Goal: Task Accomplishment & Management: Manage account settings

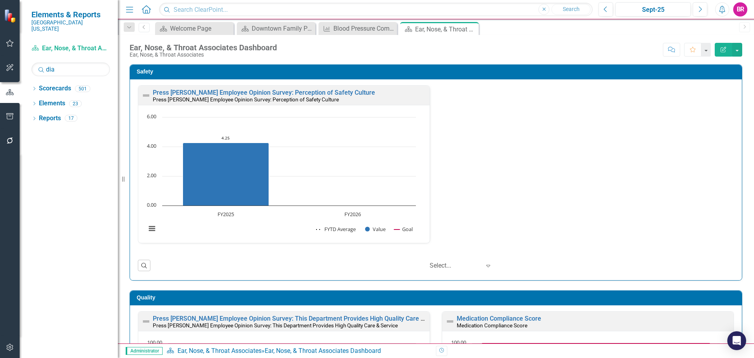
type input "dia"
click at [34, 87] on icon "Dropdown" at bounding box center [33, 89] width 5 height 4
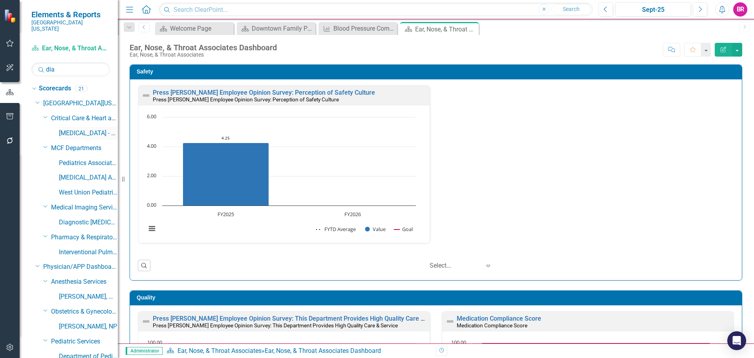
click at [70, 129] on link "[MEDICAL_DATA] - DCI (Contracted Staff)" at bounding box center [88, 133] width 59 height 9
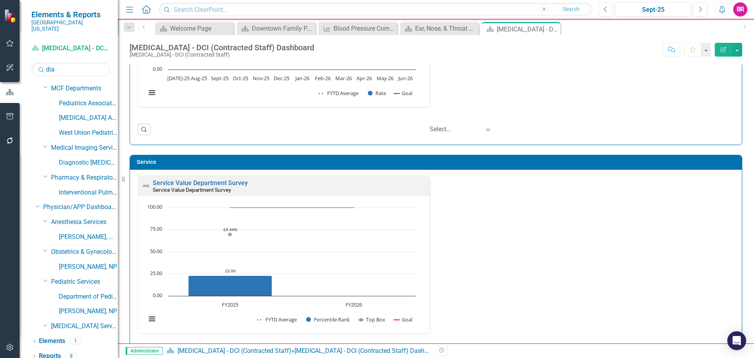
scroll to position [0, 0]
click at [237, 183] on link "Service Value Department Survey" at bounding box center [200, 182] width 95 height 7
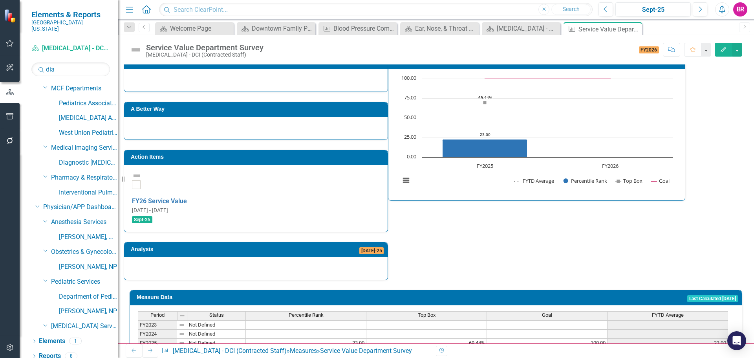
scroll to position [225, 0]
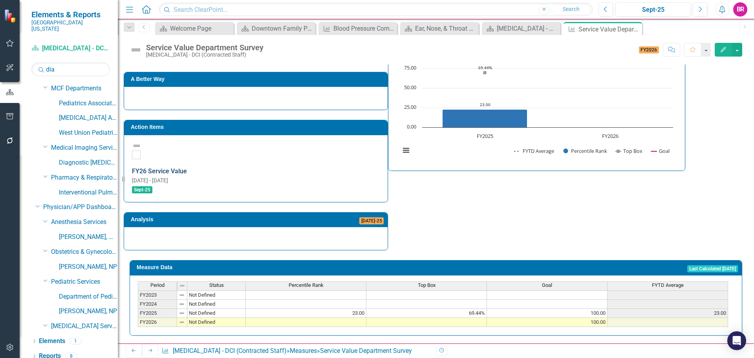
click at [187, 167] on link "FY26 Service Value" at bounding box center [159, 170] width 55 height 7
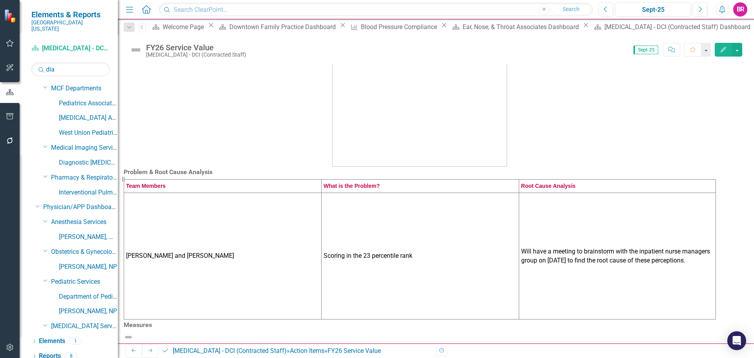
scroll to position [79, 0]
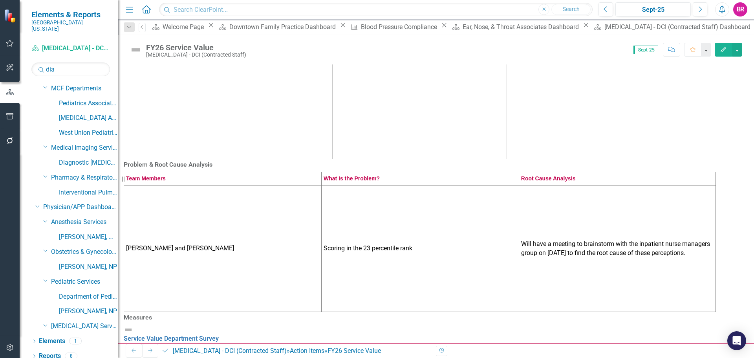
click at [519, 273] on td "Will have a meeting to brainstorm with the inpatient nurse managers group on [D…" at bounding box center [617, 248] width 197 height 126
click at [519, 272] on td "Will have a meeting to brainstorm with the inpatient nurse managers group on [D…" at bounding box center [617, 248] width 197 height 126
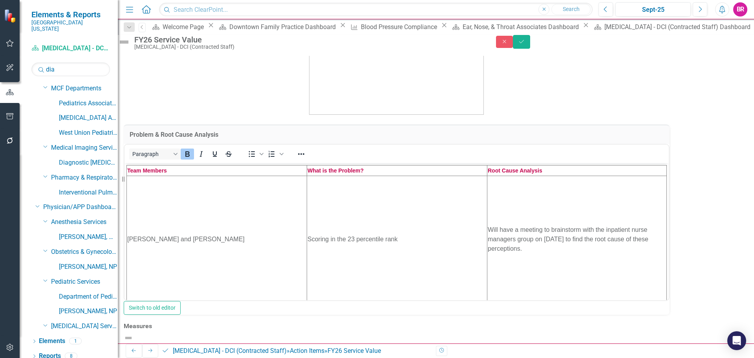
scroll to position [0, 0]
click at [487, 263] on td "Will have a meeting to brainstorm with the inpatient nurse managers group on [D…" at bounding box center [576, 239] width 179 height 126
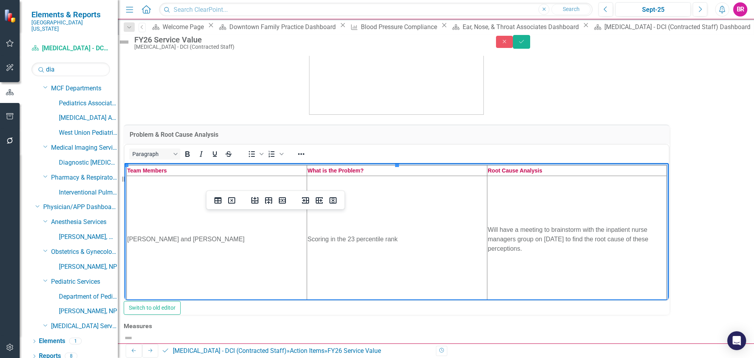
drag, startPoint x: 375, startPoint y: 263, endPoint x: 309, endPoint y: 211, distance: 83.8
click at [487, 211] on td "Will have a meeting to brainstorm with the inpatient nurse managers group on [D…" at bounding box center [576, 239] width 179 height 126
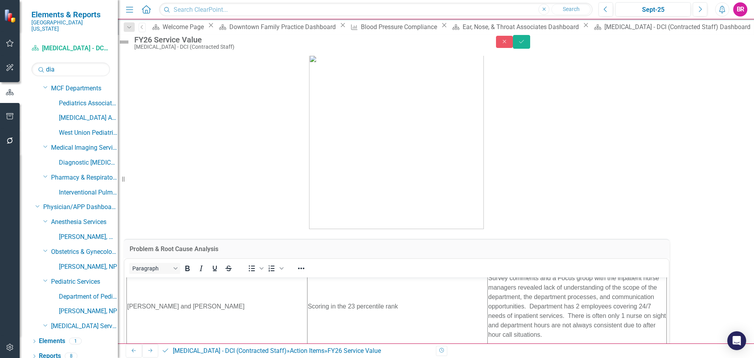
click at [530, 48] on button "Save" at bounding box center [521, 42] width 17 height 14
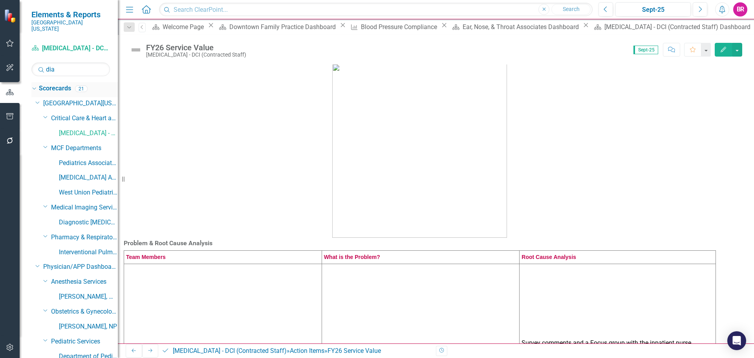
click at [57, 84] on link "Scorecards" at bounding box center [55, 88] width 32 height 9
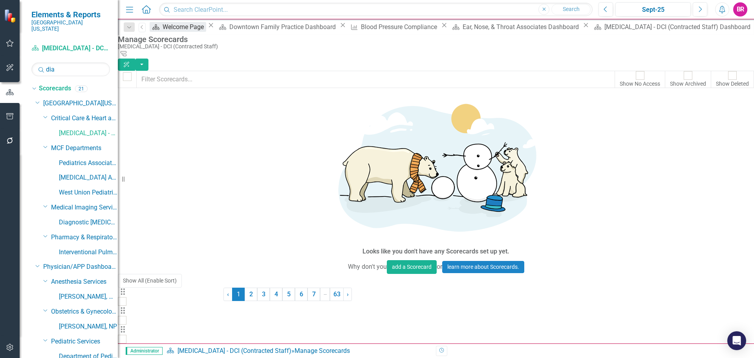
click at [181, 30] on div "Welcome Page" at bounding box center [185, 27] width 44 height 10
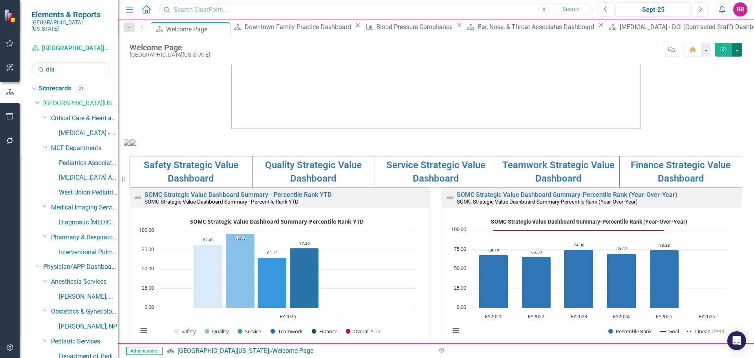
click at [739, 49] on button "button" at bounding box center [737, 50] width 10 height 14
click at [727, 112] on link "PDF Export to PDF" at bounding box center [710, 110] width 64 height 15
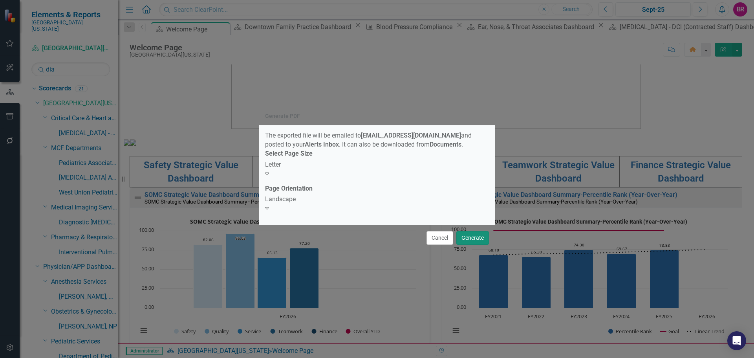
click at [474, 233] on button "Generate" at bounding box center [472, 238] width 33 height 14
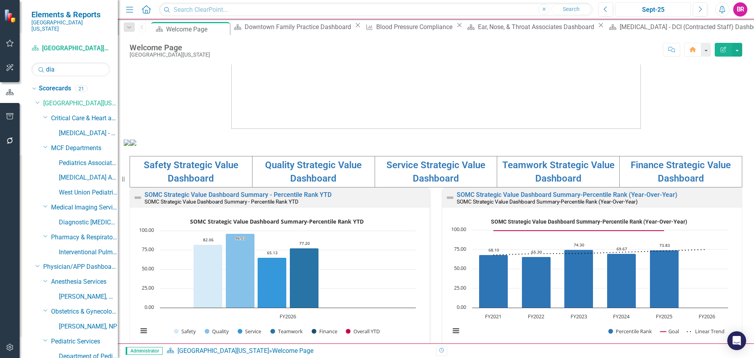
click at [646, 13] on div "Sept-25" at bounding box center [653, 9] width 70 height 9
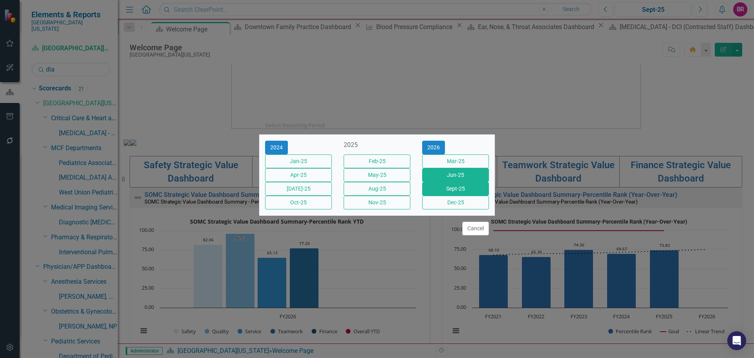
click at [465, 172] on button "Jun-25" at bounding box center [455, 175] width 67 height 14
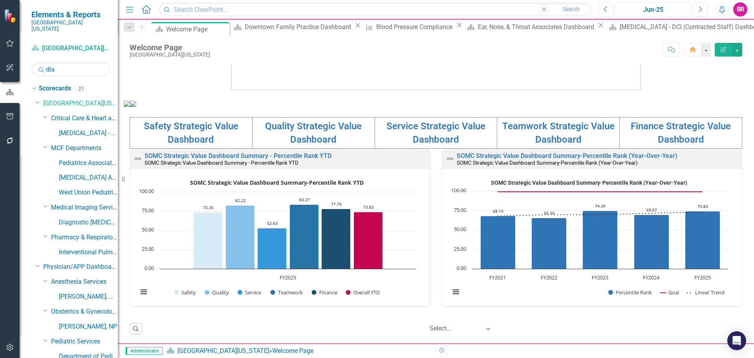
scroll to position [113, 0]
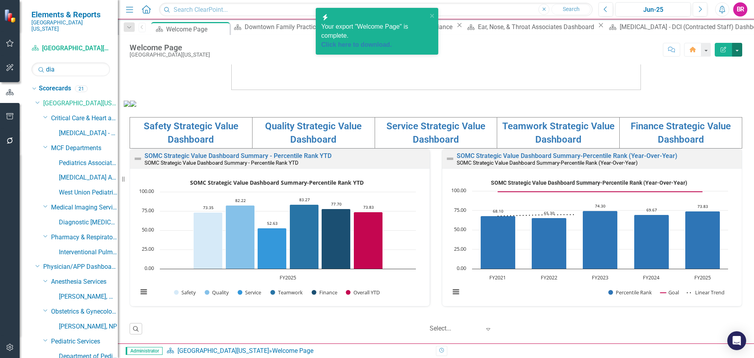
click at [739, 48] on button "button" at bounding box center [737, 50] width 10 height 14
click at [726, 113] on link "PDF Export to PDF" at bounding box center [710, 110] width 64 height 15
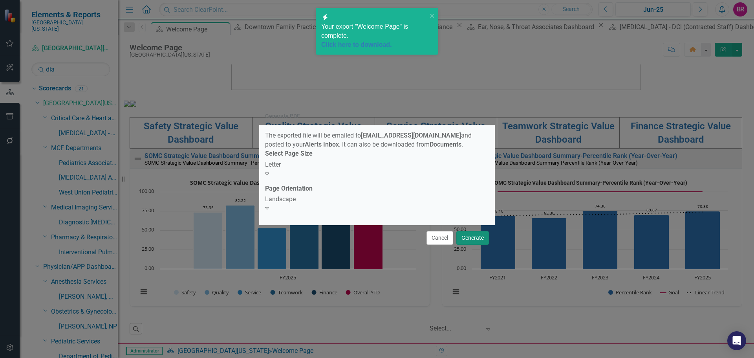
click at [483, 236] on button "Generate" at bounding box center [472, 238] width 33 height 14
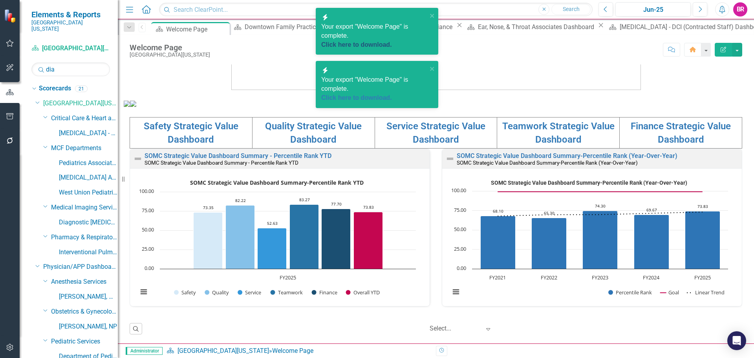
click at [375, 41] on link "Click here to download." at bounding box center [356, 44] width 71 height 7
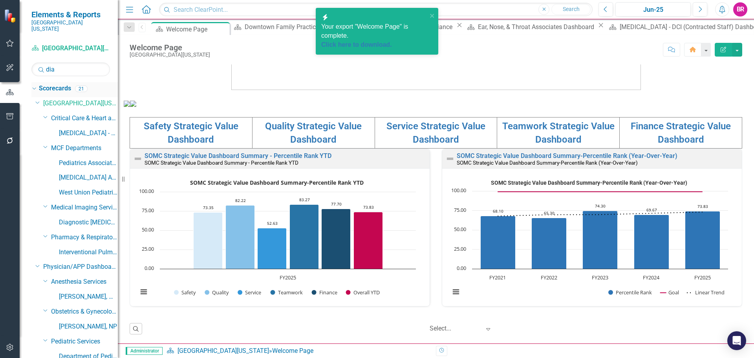
click at [34, 86] on icon "Dropdown" at bounding box center [33, 88] width 4 height 5
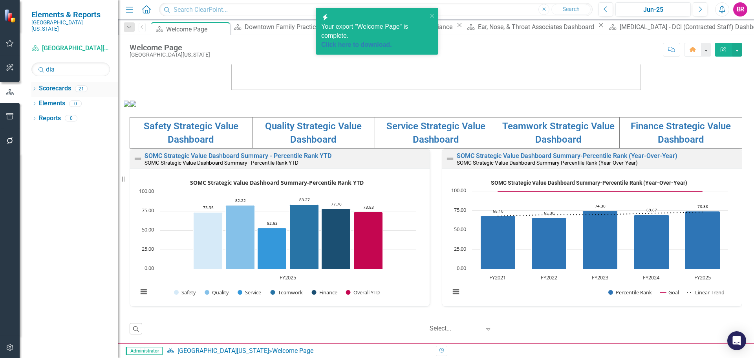
click at [34, 87] on icon "Dropdown" at bounding box center [33, 89] width 5 height 4
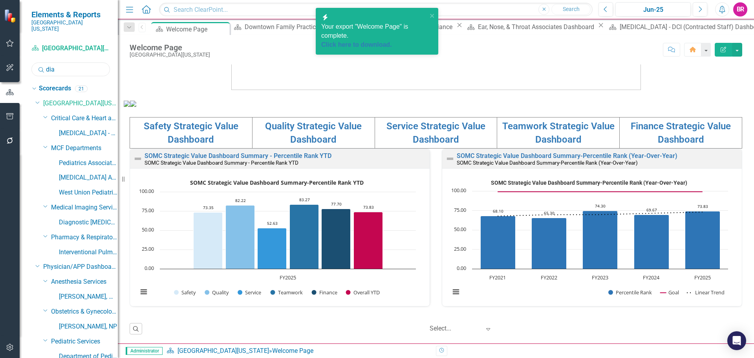
click at [63, 68] on input "dia" at bounding box center [70, 69] width 79 height 14
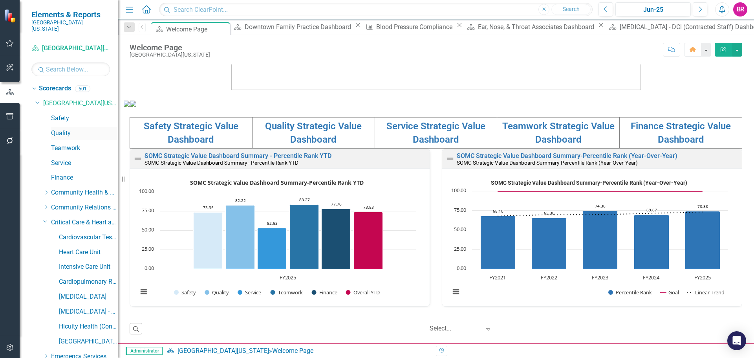
click at [68, 129] on link "Quality" at bounding box center [84, 133] width 67 height 9
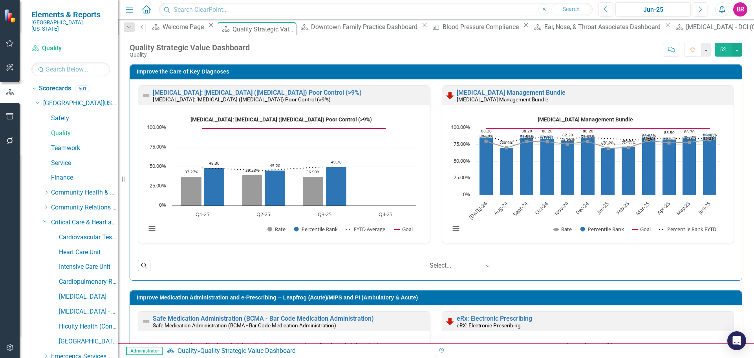
click at [35, 99] on icon "Dropdown" at bounding box center [37, 102] width 5 height 6
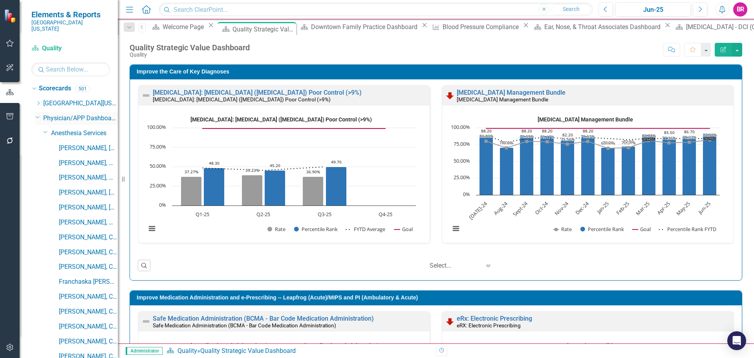
click at [38, 114] on icon "Dropdown" at bounding box center [37, 117] width 5 height 6
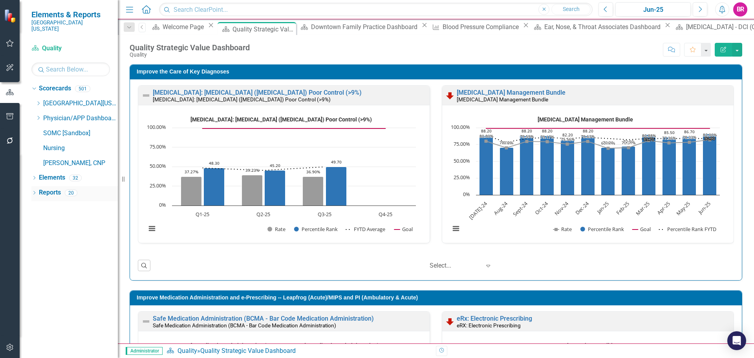
click at [44, 188] on link "Reports" at bounding box center [50, 192] width 22 height 9
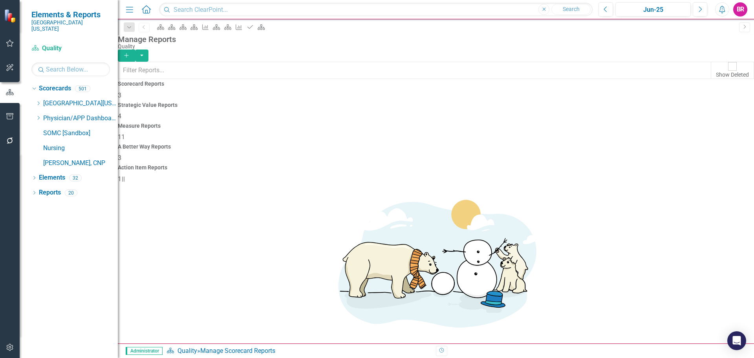
drag, startPoint x: 433, startPoint y: 115, endPoint x: 289, endPoint y: 238, distance: 189.1
click at [125, 133] on span "11" at bounding box center [121, 136] width 7 height 7
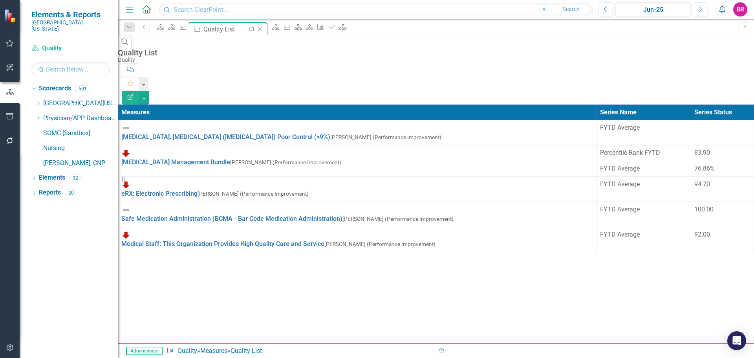
click at [263, 29] on icon "Close" at bounding box center [260, 29] width 8 height 6
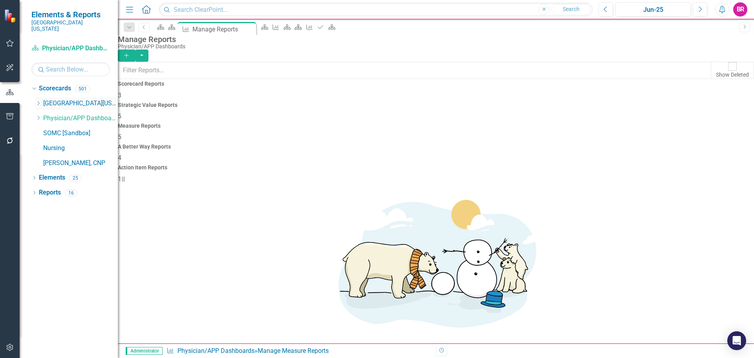
click at [40, 101] on icon "Dropdown" at bounding box center [38, 103] width 6 height 5
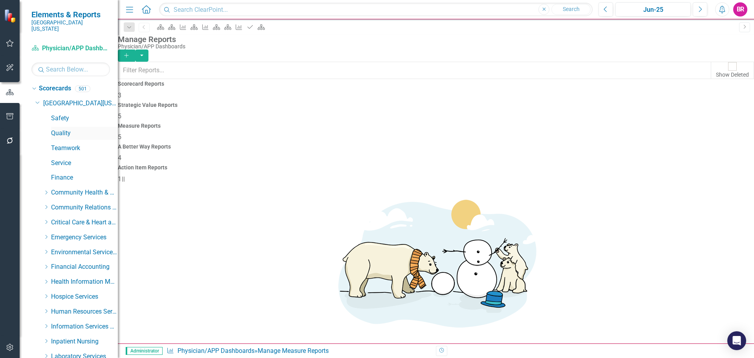
click at [67, 129] on link "Quality" at bounding box center [84, 133] width 67 height 9
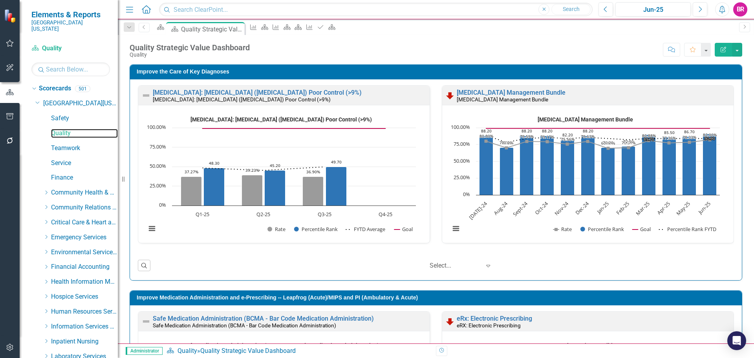
scroll to position [313, 0]
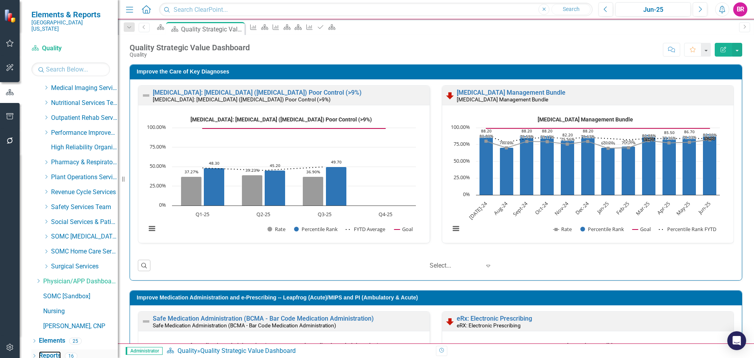
click at [55, 351] on link "Reports" at bounding box center [50, 355] width 22 height 9
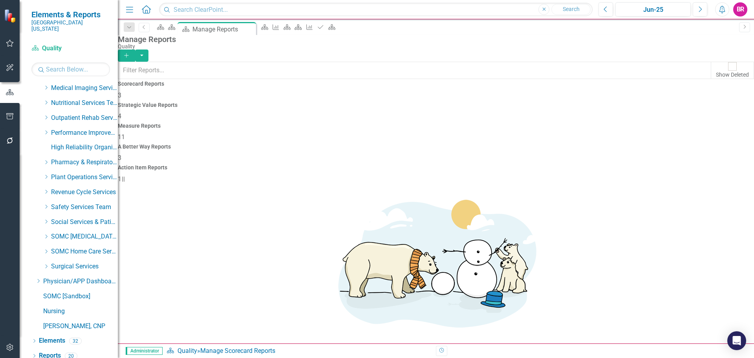
click at [441, 123] on h4 "Measure Reports" at bounding box center [436, 126] width 636 height 6
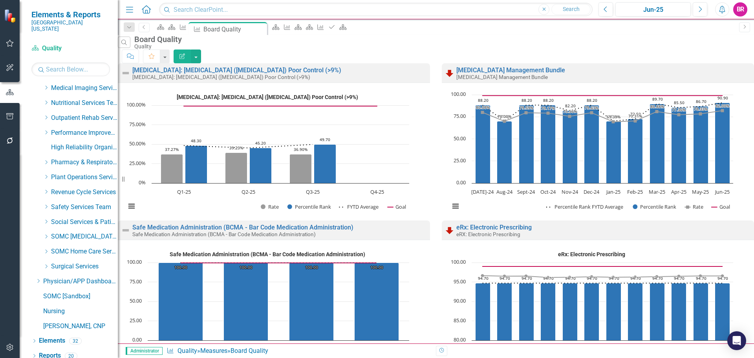
scroll to position [463, 0]
click at [191, 53] on button "Edit Report" at bounding box center [182, 56] width 17 height 14
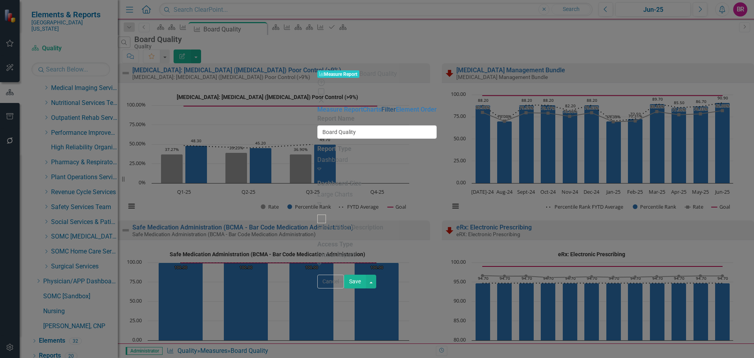
click at [381, 106] on link "Filter" at bounding box center [388, 109] width 15 height 7
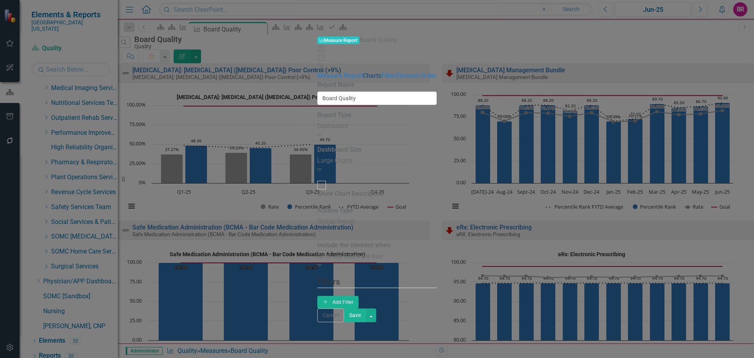
click at [363, 72] on link "Charts" at bounding box center [372, 75] width 18 height 7
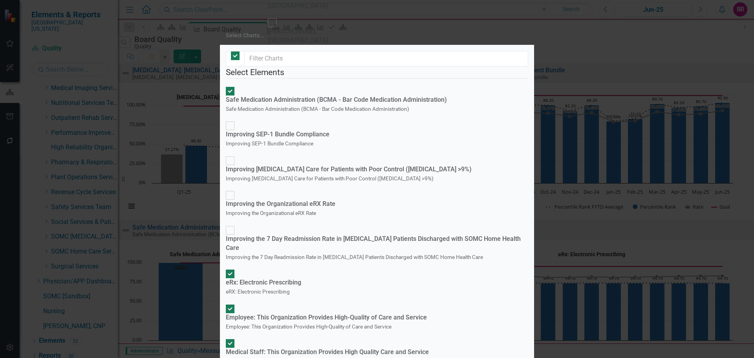
checkbox input "true"
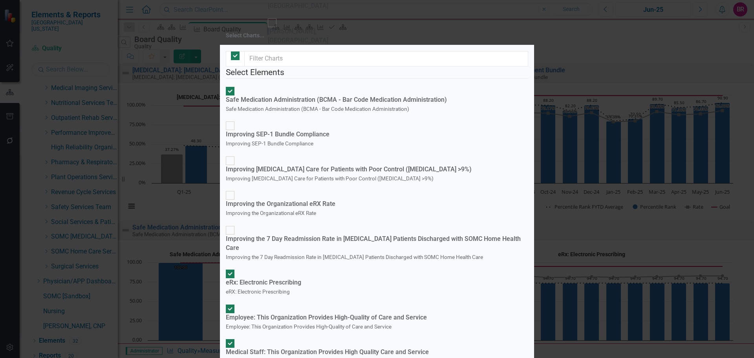
checkbox input "true"
checkbox input "false"
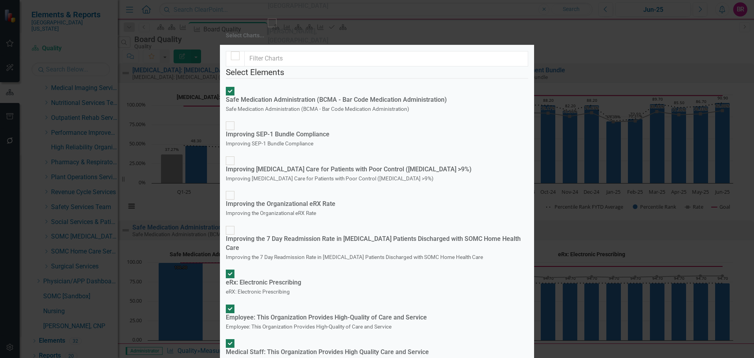
checkbox input "false"
drag, startPoint x: 516, startPoint y: 300, endPoint x: 533, endPoint y: 303, distance: 17.9
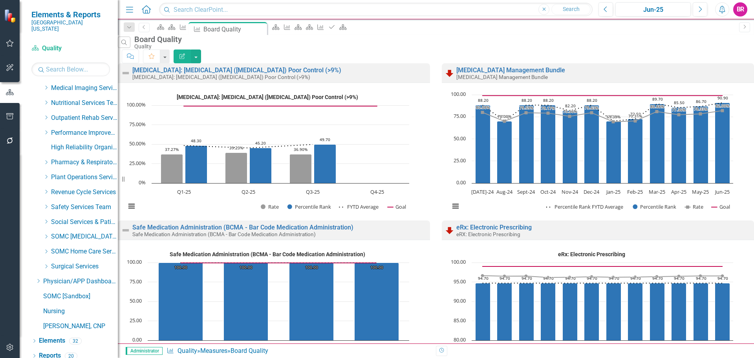
scroll to position [0, 0]
click at [201, 49] on button "button" at bounding box center [196, 56] width 10 height 14
click at [723, 83] on link "PDF Export to PDF" at bounding box center [705, 80] width 77 height 15
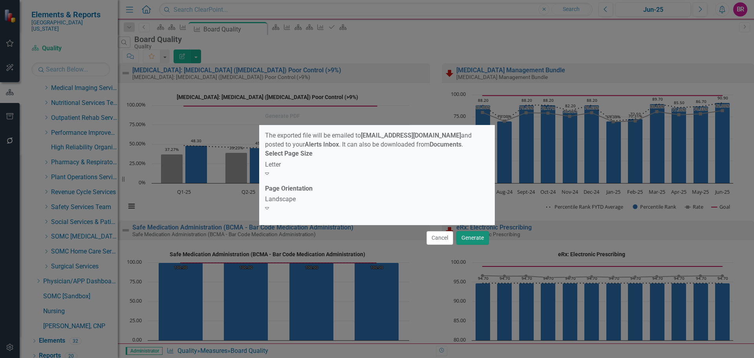
click at [464, 231] on button "Generate" at bounding box center [472, 238] width 33 height 14
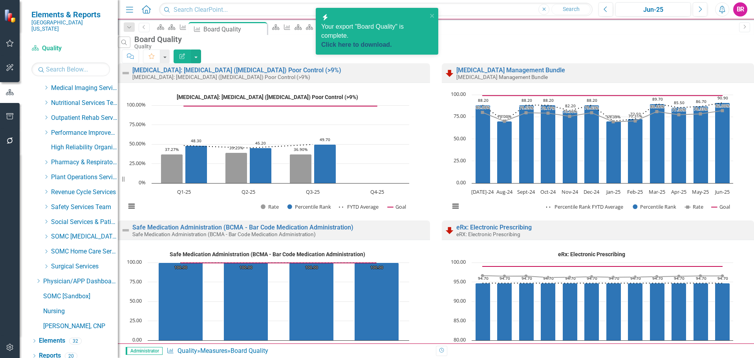
click at [367, 41] on link "Click here to download." at bounding box center [356, 44] width 71 height 7
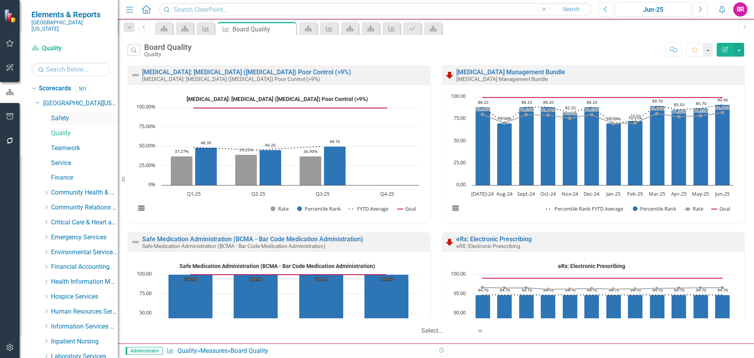
click at [69, 116] on link "Safety" at bounding box center [84, 118] width 67 height 9
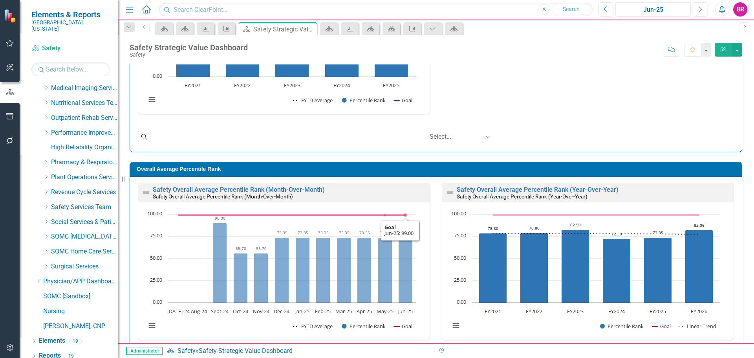
scroll to position [622, 0]
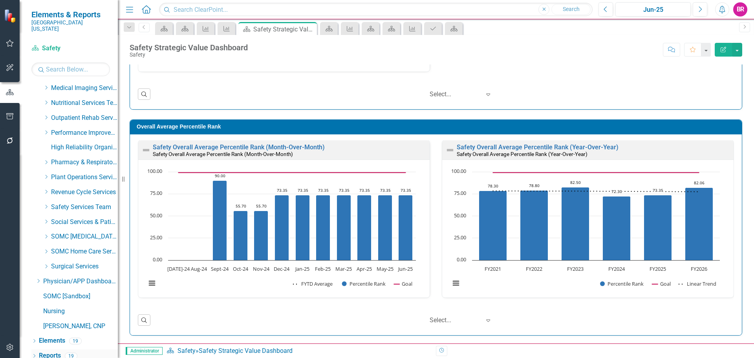
click at [57, 351] on link "Reports" at bounding box center [50, 355] width 22 height 9
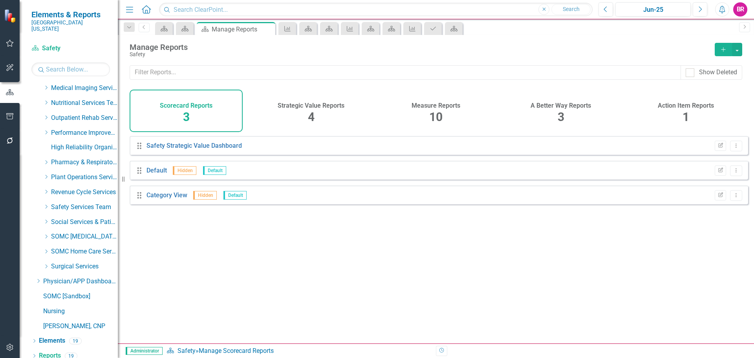
click at [438, 103] on h4 "Measure Reports" at bounding box center [436, 105] width 49 height 7
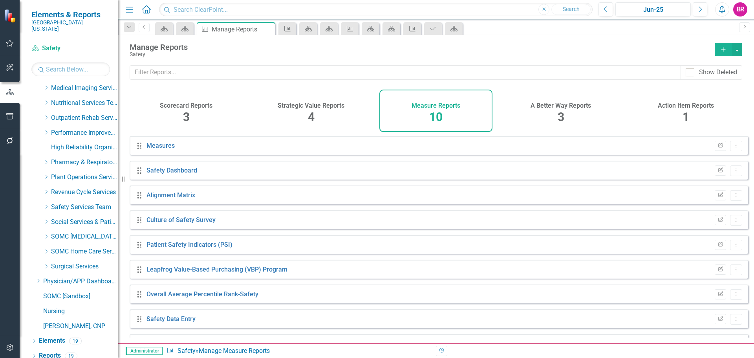
scroll to position [46, 0]
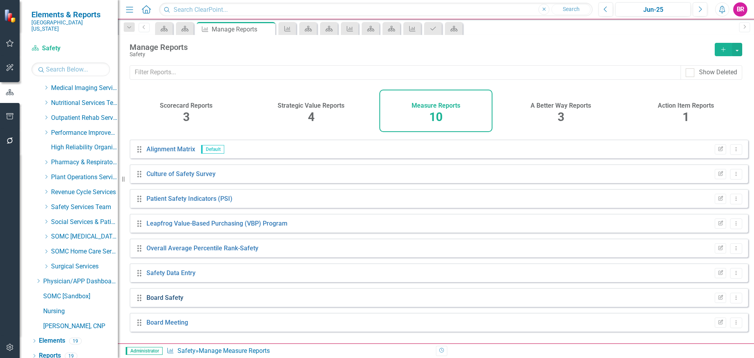
click at [162, 301] on link "Board Safety" at bounding box center [164, 297] width 37 height 7
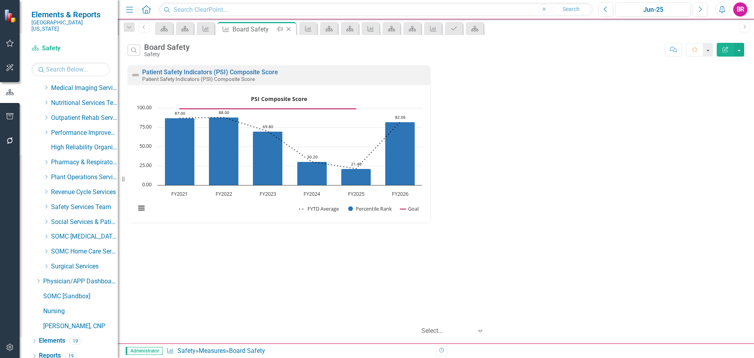
click at [289, 30] on icon at bounding box center [289, 29] width 4 height 4
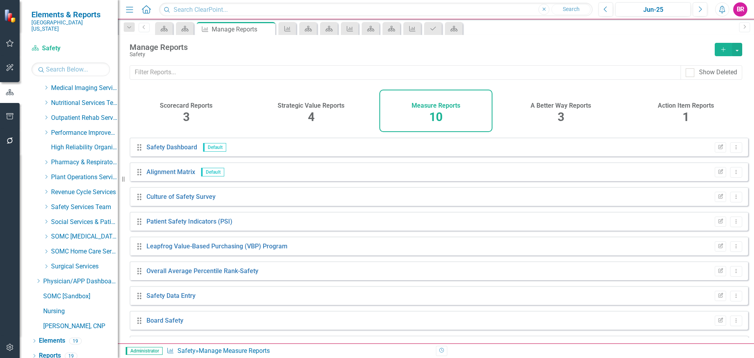
scroll to position [46, 0]
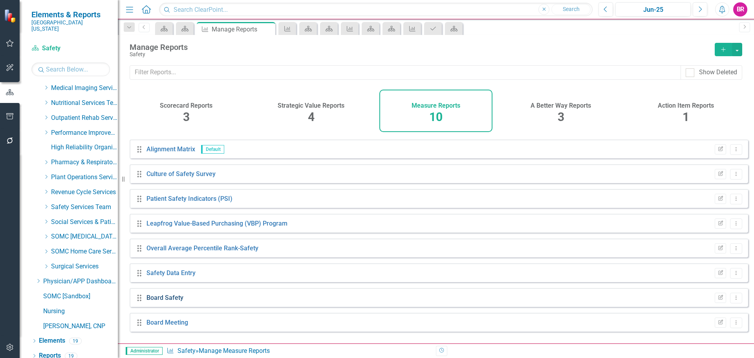
click at [169, 301] on link "Board Safety" at bounding box center [164, 297] width 37 height 7
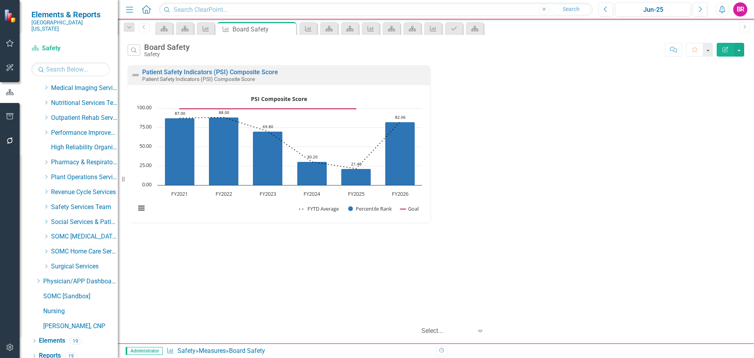
click at [727, 48] on icon "Edit Report" at bounding box center [725, 49] width 7 height 5
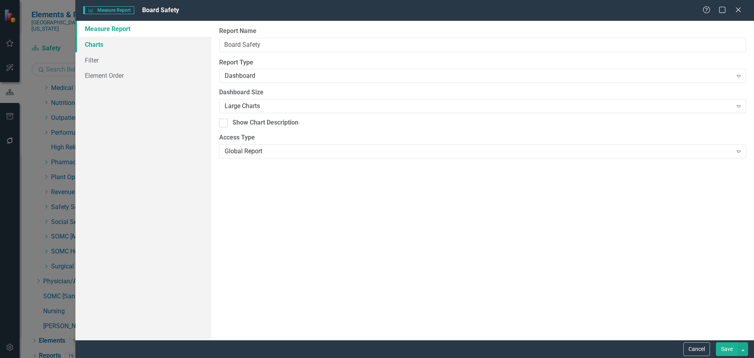
click at [96, 45] on link "Charts" at bounding box center [143, 45] width 136 height 16
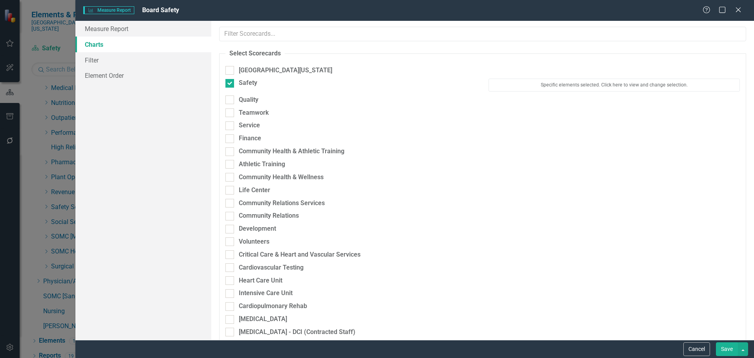
click at [637, 91] on div "Specific elements selected. Click here to view and change selection." at bounding box center [614, 87] width 263 height 16
click at [508, 85] on button "Specific elements selected. Click here to view and change selection." at bounding box center [613, 85] width 251 height 13
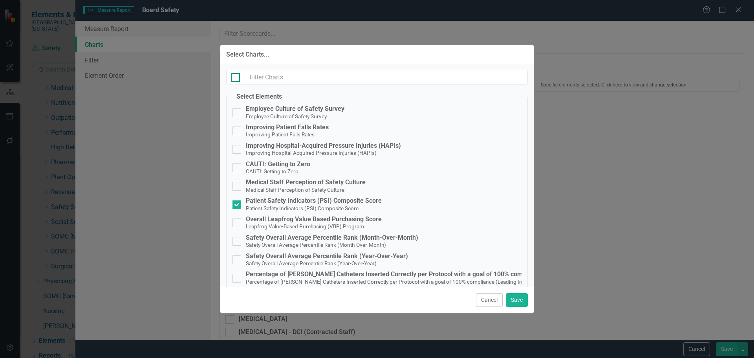
click at [239, 79] on div at bounding box center [235, 77] width 9 height 9
click at [236, 78] on input "checkbox" at bounding box center [233, 75] width 5 height 5
checkbox input "true"
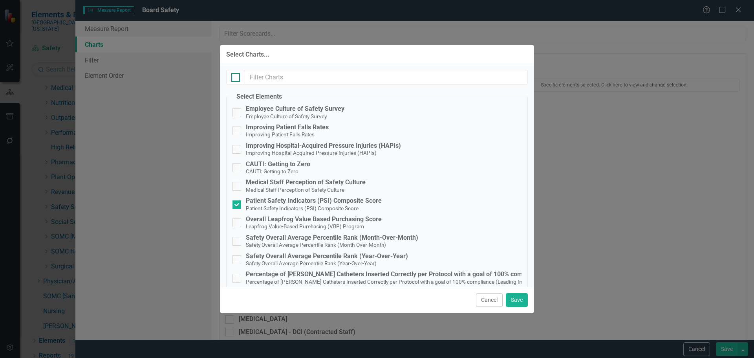
checkbox input "true"
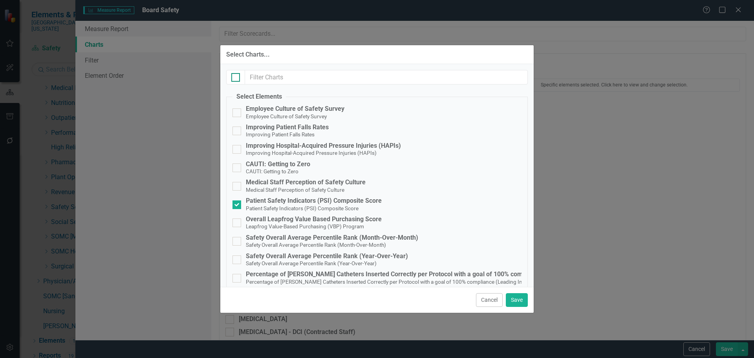
checkbox input "true"
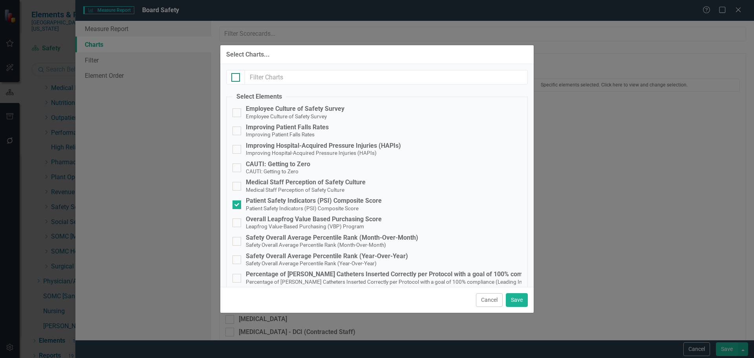
checkbox input "true"
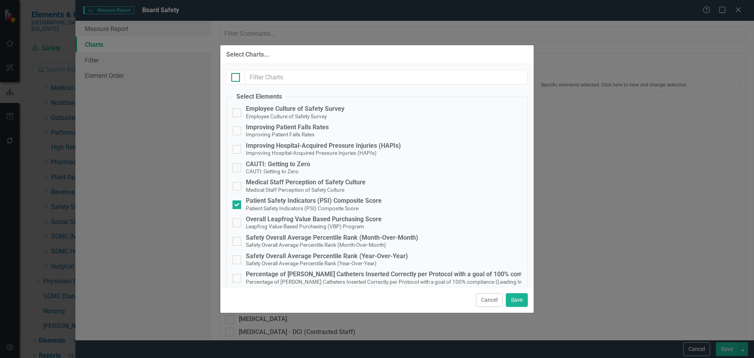
checkbox input "true"
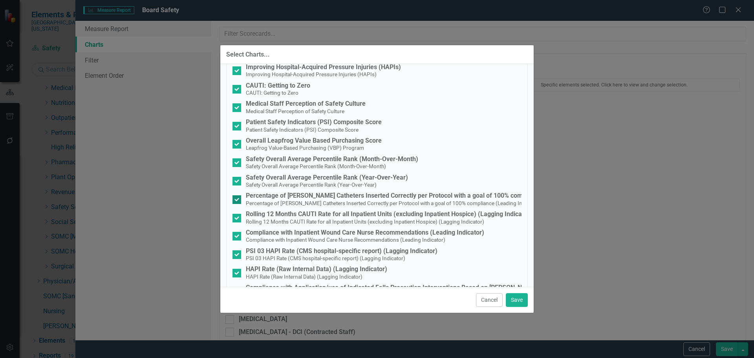
scroll to position [118, 0]
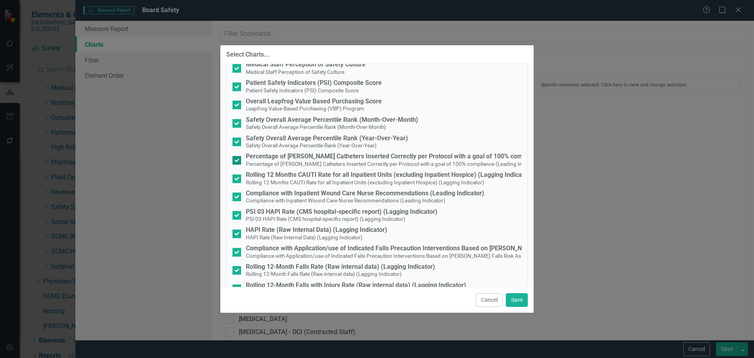
click at [423, 163] on small "Percentage of Foley Catheters Inserted Correctly per Protocol with a goal of 10…" at bounding box center [393, 164] width 295 height 6
click at [238, 161] on input "Percentage of Foley Catheters Inserted Correctly per Protocol with a goal of 10…" at bounding box center [234, 158] width 5 height 5
checkbox input "false"
click at [435, 180] on small "Rolling 12 Months CAUTI Rate for all Inpatient Units (excluding Inpatient Hospi…" at bounding box center [365, 182] width 238 height 6
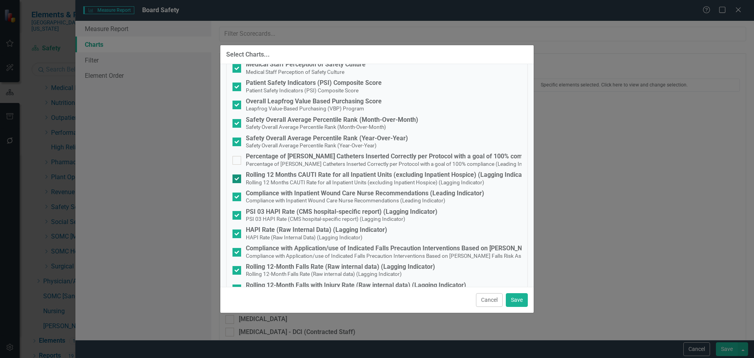
click at [238, 179] on input "Rolling 12 Months CAUTI Rate for all Inpatient Units (excluding Inpatient Hospi…" at bounding box center [234, 176] width 5 height 5
checkbox input "false"
click at [437, 196] on div "Compliance with Inpatient Wound Care Nurse Recommendations (Leading Indicator)" at bounding box center [365, 193] width 238 height 7
click at [238, 196] on input "Compliance with Inpatient Wound Care Nurse Recommendations (Leading Indicator) …" at bounding box center [234, 194] width 5 height 5
checkbox input "false"
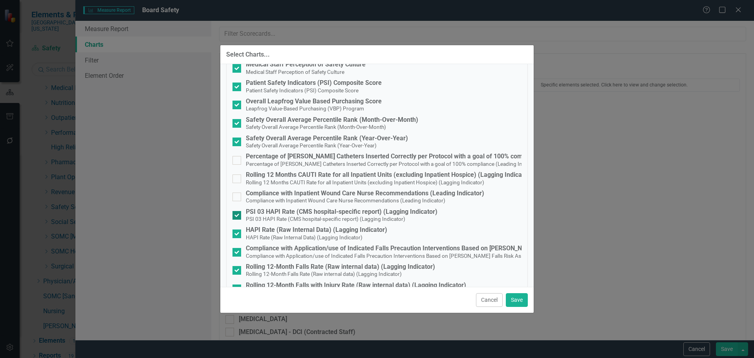
click at [426, 210] on div "PSI 03 HAPI Rate (CMS hospital-specific report) (Lagging Indicator)" at bounding box center [342, 211] width 192 height 7
click at [238, 211] on input "PSI 03 HAPI Rate (CMS hospital-specific report) (Lagging Indicator) PSI 03 HAPI…" at bounding box center [234, 213] width 5 height 5
checkbox input "false"
click at [374, 225] on fieldset "Select Elements Employee Culture of Safety Survey Employee Culture of Safety Su…" at bounding box center [377, 155] width 302 height 362
click at [374, 236] on div "HAPI Rate (Raw Internal Data) (Lagging Indicator) HAPI Rate (Raw Internal Data)…" at bounding box center [316, 233] width 141 height 15
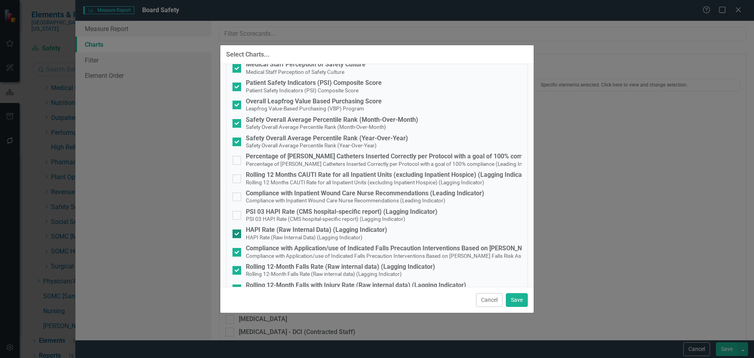
click at [238, 234] on input "HAPI Rate (Raw Internal Data) (Lagging Indicator) HAPI Rate (Raw Internal Data)…" at bounding box center [234, 231] width 5 height 5
checkbox input "false"
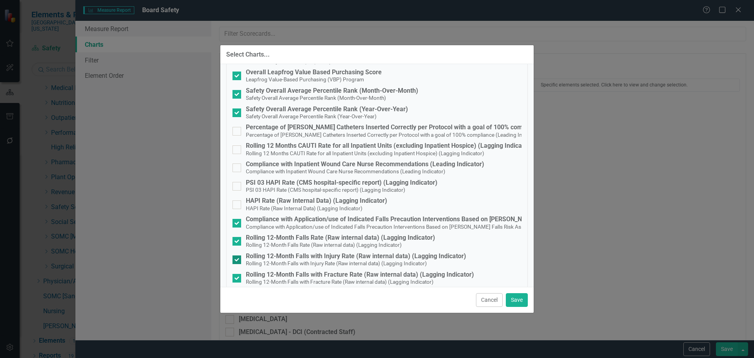
scroll to position [174, 0]
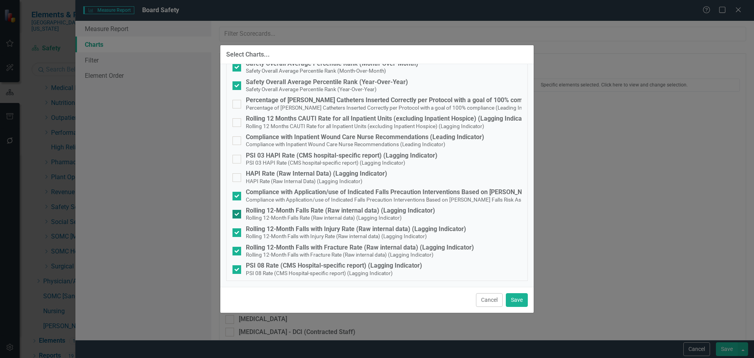
click at [374, 213] on div "Rolling 12-Month Falls Rate (Raw internal data) (Lagging Indicator)" at bounding box center [340, 210] width 189 height 7
click at [238, 213] on input "Rolling 12-Month Falls Rate (Raw internal data) (Lagging Indicator) Rolling 12-…" at bounding box center [234, 212] width 5 height 5
checkbox input "false"
click at [385, 236] on small "Rolling 12-Month Falls with Injury Rate (Raw internal data) (Lagging Indicator)" at bounding box center [336, 236] width 181 height 6
click at [238, 233] on input "Rolling 12-Month Falls with Injury Rate (Raw internal data) (Lagging Indicator)…" at bounding box center [234, 230] width 5 height 5
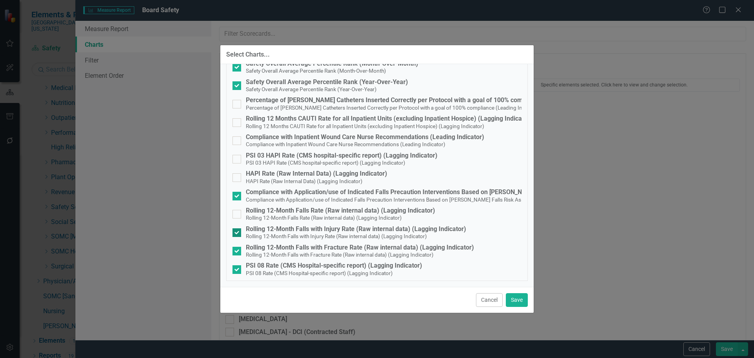
checkbox input "false"
click at [391, 256] on small "Rolling 12-Month Falls with Fracture Rate (Raw internal data) (Lagging Indicato…" at bounding box center [340, 254] width 188 height 6
click at [238, 252] on input "Rolling 12-Month Falls with Fracture Rate (Raw internal data) (Lagging Indicato…" at bounding box center [234, 249] width 5 height 5
checkbox input "false"
click at [390, 269] on span "PSI 08 Rate (CMS Hospital-specific report) (Lagging Indicator)" at bounding box center [319, 272] width 147 height 7
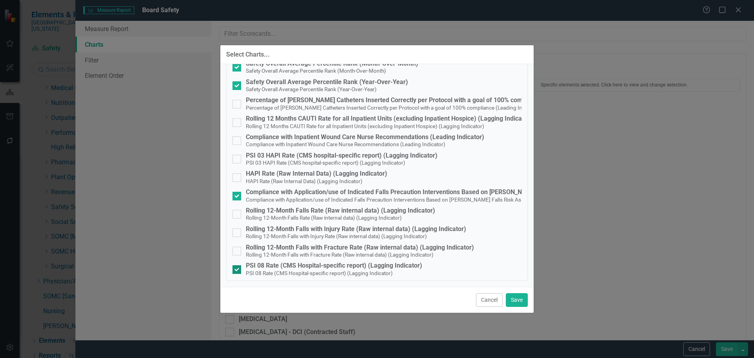
click at [238, 269] on input "PSI 08 Rate (CMS Hospital-specific report) (Lagging Indicator) PSI 08 Rate (CMS…" at bounding box center [234, 267] width 5 height 5
checkbox input "false"
click at [335, 200] on small "Compliance with Application/use of Indicated Falls Precaution Interventions Bas…" at bounding box center [426, 199] width 360 height 6
click at [238, 197] on input "Compliance with Application/use of Indicated Falls Precaution Interventions Bas…" at bounding box center [234, 194] width 5 height 5
checkbox input "false"
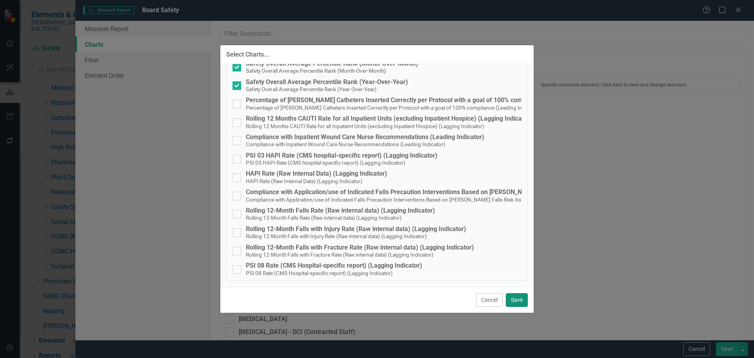
click at [515, 299] on button "Save" at bounding box center [517, 300] width 22 height 14
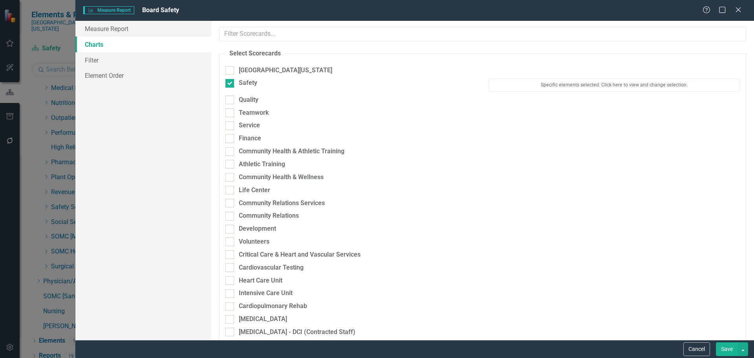
click at [737, 356] on div "Cancel Save" at bounding box center [414, 349] width 679 height 18
click at [717, 344] on button "Save" at bounding box center [727, 349] width 22 height 14
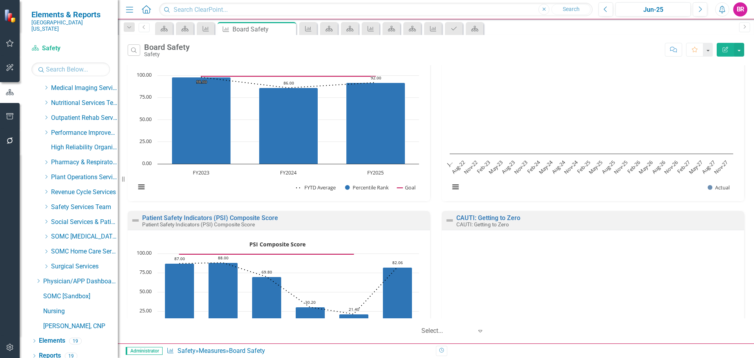
scroll to position [0, 0]
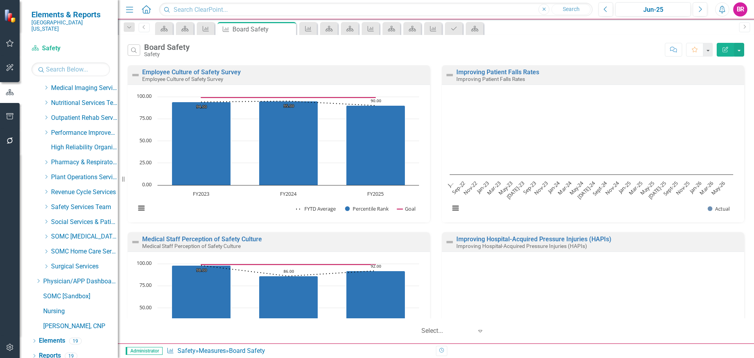
click at [726, 52] on button "Edit Report" at bounding box center [725, 50] width 17 height 14
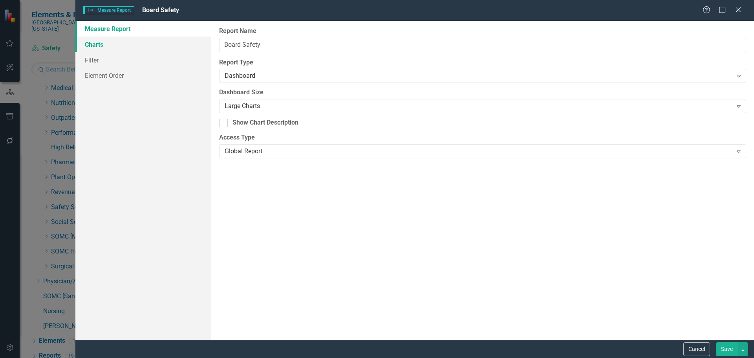
click at [86, 42] on link "Charts" at bounding box center [143, 45] width 136 height 16
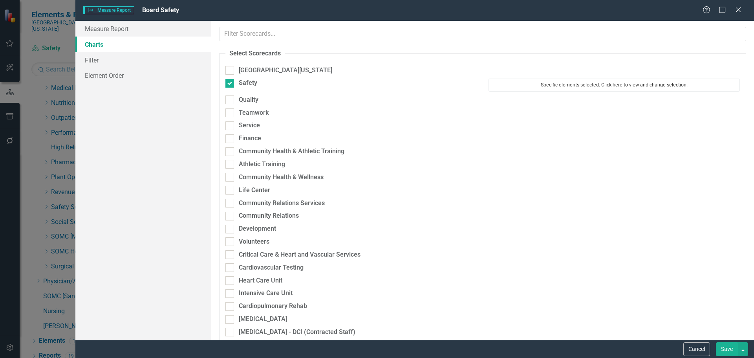
click at [552, 87] on button "Specific elements selected. Click here to view and change selection." at bounding box center [613, 85] width 251 height 13
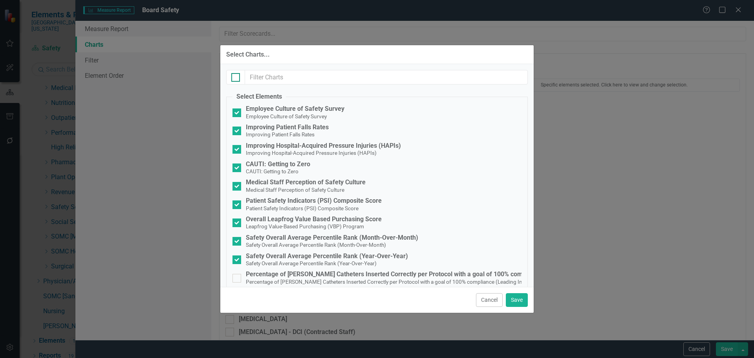
click at [232, 77] on input "checkbox" at bounding box center [233, 75] width 5 height 5
checkbox input "true"
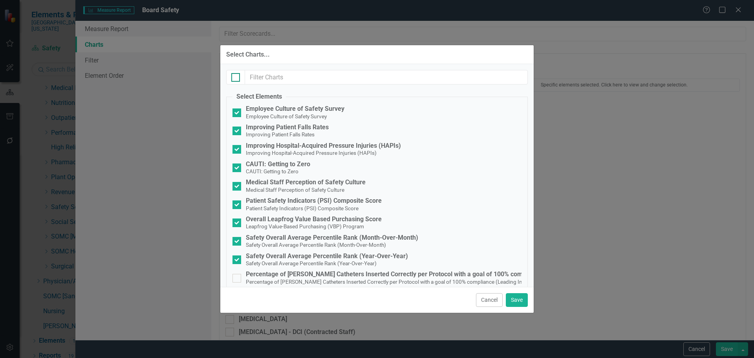
checkbox input "true"
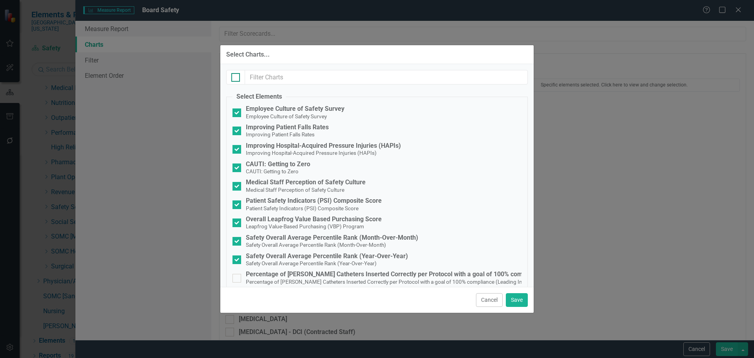
checkbox input "true"
click at [231, 75] on input "checkbox" at bounding box center [233, 75] width 5 height 5
checkbox input "false"
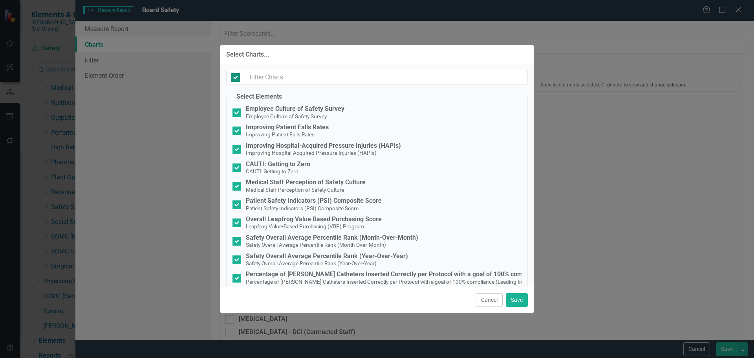
checkbox input "false"
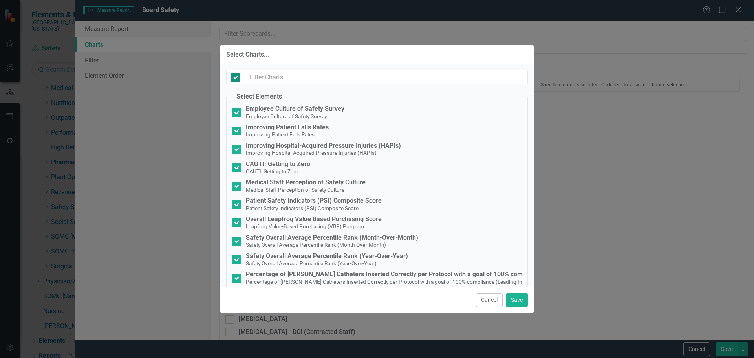
checkbox input "false"
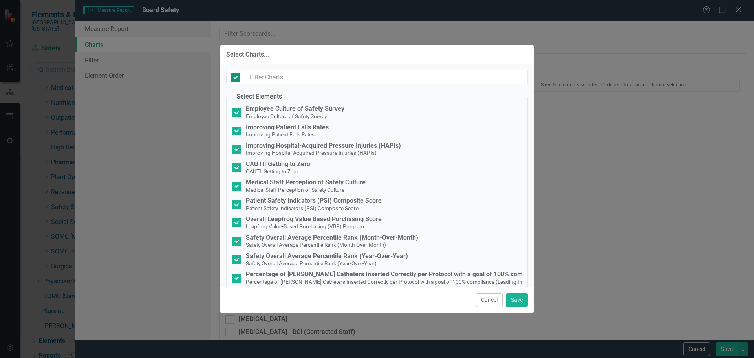
checkbox input "false"
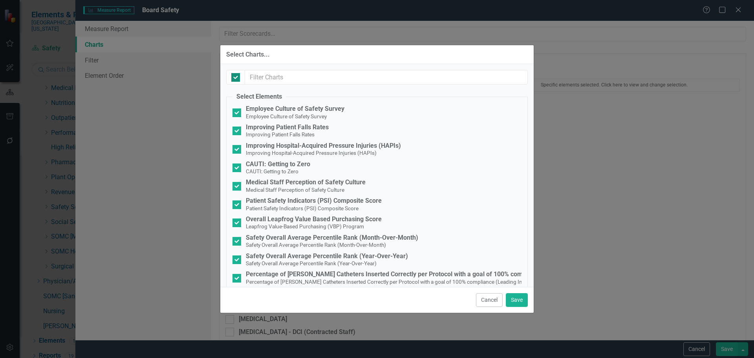
checkbox input "false"
click at [283, 107] on div "Employee Culture of Safety Survey" at bounding box center [295, 108] width 99 height 7
click at [238, 108] on input "Employee Culture of Safety Survey Employee Culture of Safety Survey" at bounding box center [234, 110] width 5 height 5
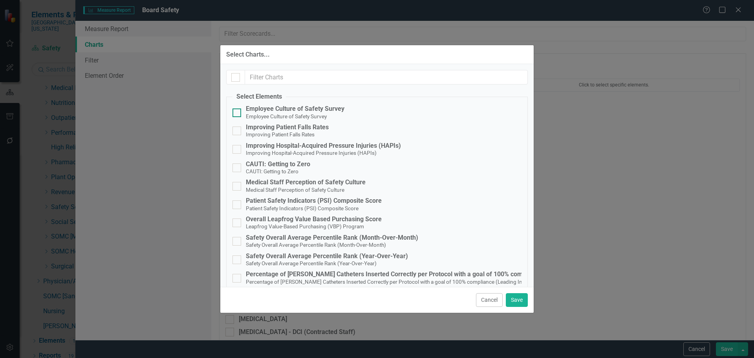
checkbox input "true"
click at [300, 187] on small "Medical Staff Perception of Safety Culture" at bounding box center [295, 190] width 99 height 6
click at [238, 187] on input "Medical Staff Perception of Safety Culture Medical Staff Perception of Safety C…" at bounding box center [234, 184] width 5 height 5
checkbox input "true"
click at [290, 203] on div "Patient Safety Indicators (PSI) Composite Score" at bounding box center [314, 200] width 136 height 7
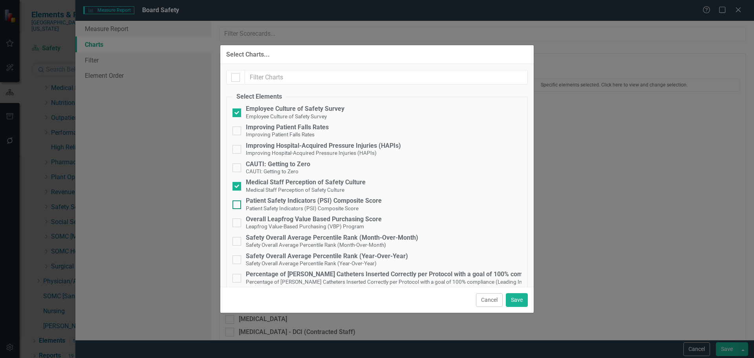
click at [238, 203] on input "Patient Safety Indicators (PSI) Composite Score Patient Safety Indicators (PSI)…" at bounding box center [234, 202] width 5 height 5
checkbox input "true"
click at [323, 223] on small "Leapfrog Value-Based Purchasing (VBP) Program" at bounding box center [305, 226] width 118 height 6
click at [238, 223] on input "Overall Leapfrog Value Based Purchasing Score Leapfrog Value-Based Purchasing (…" at bounding box center [234, 220] width 5 height 5
checkbox input "true"
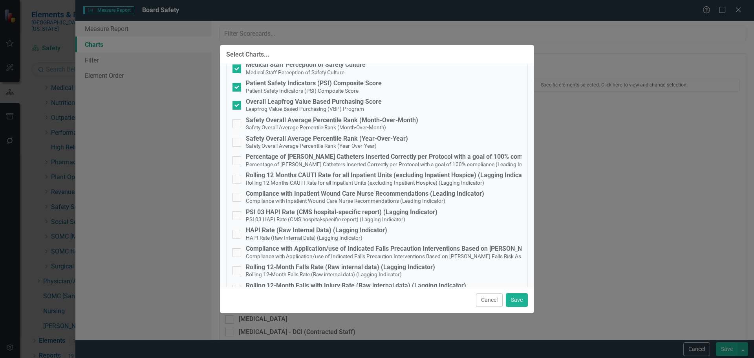
scroll to position [95, 0]
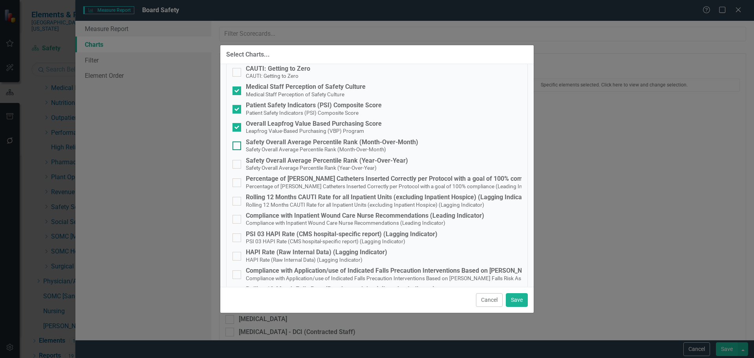
click at [373, 142] on div "Safety Overall Average Percentile Rank (Month-Over-Month)" at bounding box center [332, 142] width 172 height 7
click at [238, 142] on input "Safety Overall Average Percentile Rank (Month-Over-Month) Safety Overall Averag…" at bounding box center [234, 143] width 5 height 5
checkbox input "true"
click at [371, 161] on div "Safety Overall Average Percentile Rank (Year-Over-Year)" at bounding box center [327, 160] width 162 height 7
click at [238, 161] on input "Safety Overall Average Percentile Rank (Year-Over-Year) Safety Overall Average …" at bounding box center [234, 162] width 5 height 5
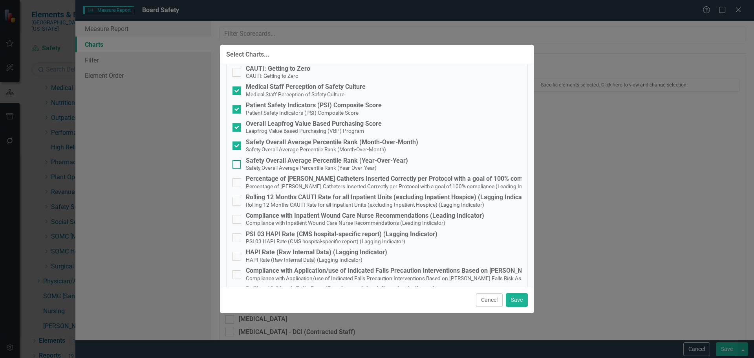
checkbox input "true"
click at [515, 302] on button "Save" at bounding box center [517, 300] width 22 height 14
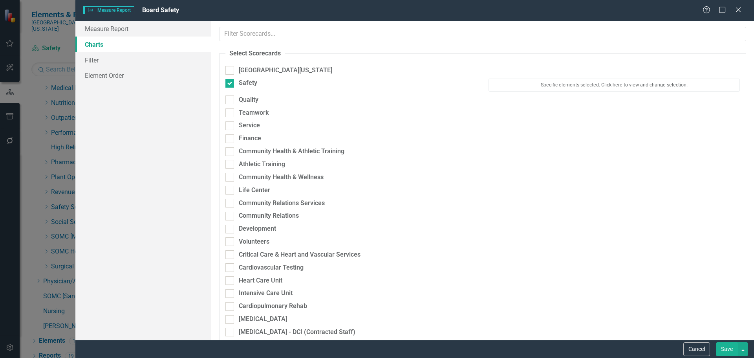
click at [733, 352] on button "Save" at bounding box center [727, 349] width 22 height 14
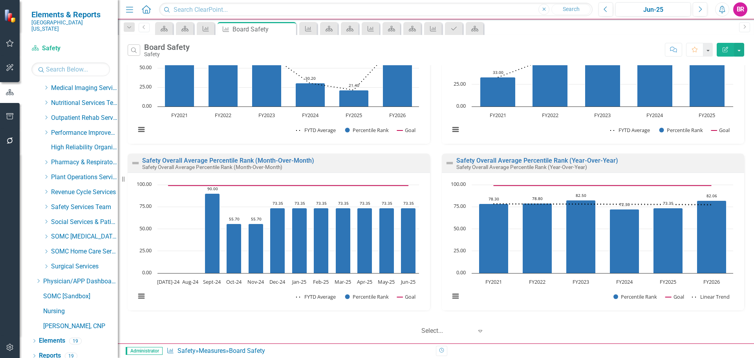
scroll to position [247, 0]
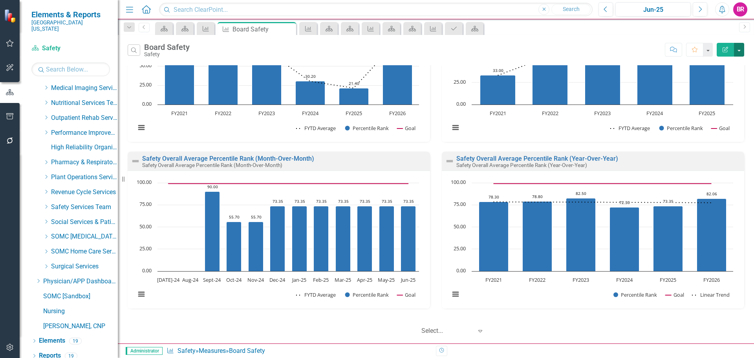
click at [737, 53] on button "button" at bounding box center [739, 50] width 10 height 14
click at [726, 83] on link "PDF Export to PDF" at bounding box center [705, 80] width 77 height 15
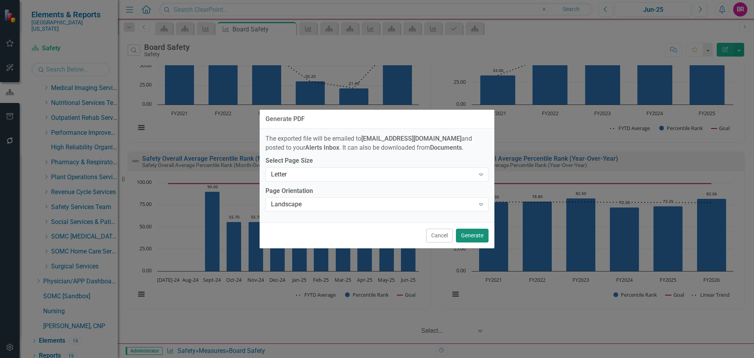
click at [478, 237] on button "Generate" at bounding box center [472, 236] width 33 height 14
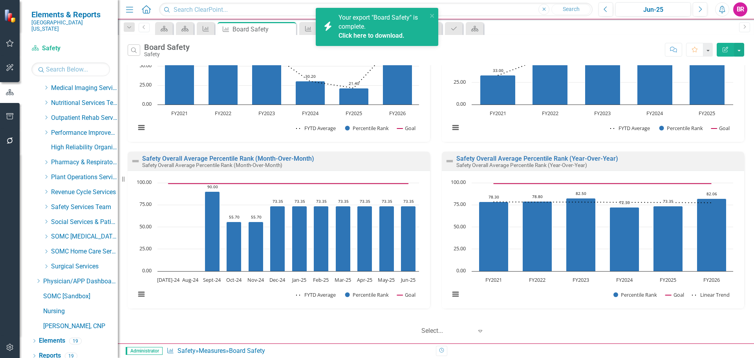
click at [397, 36] on link "Click here to download." at bounding box center [371, 35] width 66 height 7
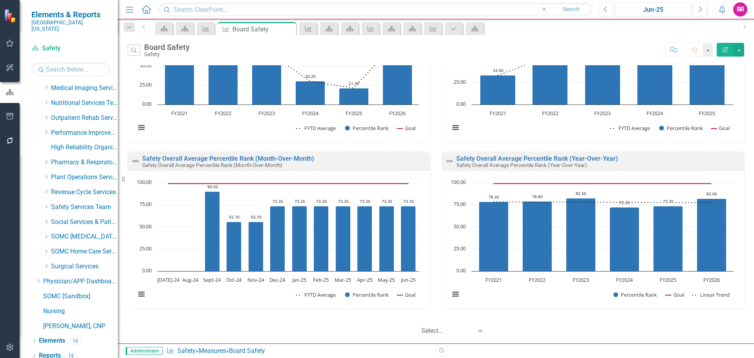
click at [62, 52] on div "Scorecard Safety Search" at bounding box center [70, 59] width 79 height 35
click at [65, 62] on input "text" at bounding box center [70, 69] width 79 height 14
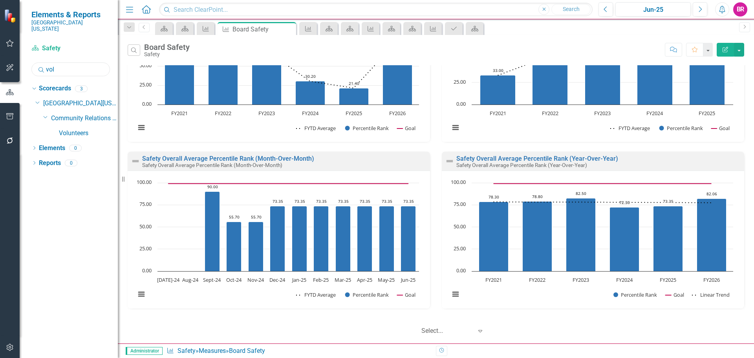
scroll to position [0, 0]
type input "volu"
click at [66, 131] on link "Volunteers" at bounding box center [88, 133] width 59 height 9
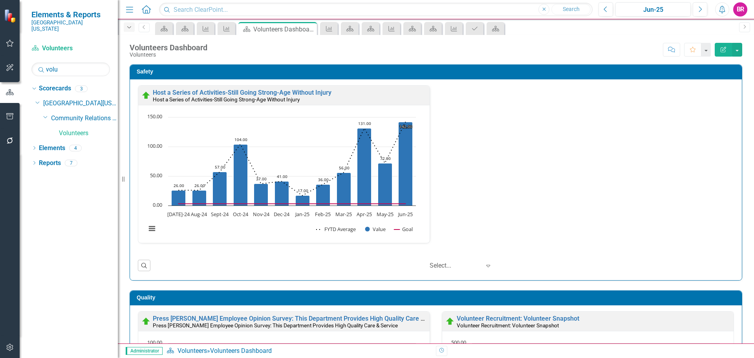
click at [130, 26] on icon "Dropdown" at bounding box center [129, 27] width 7 height 5
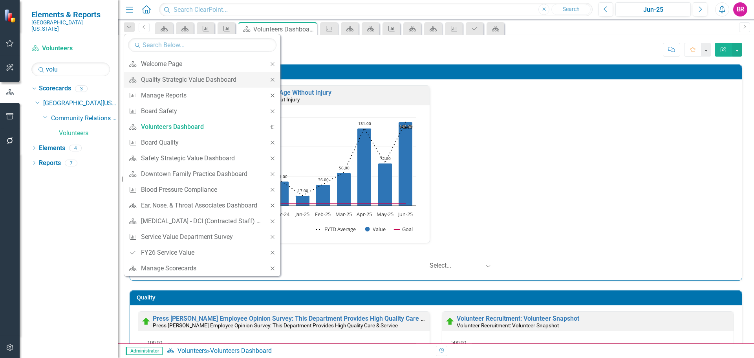
click at [274, 82] on icon "Close" at bounding box center [272, 79] width 7 height 5
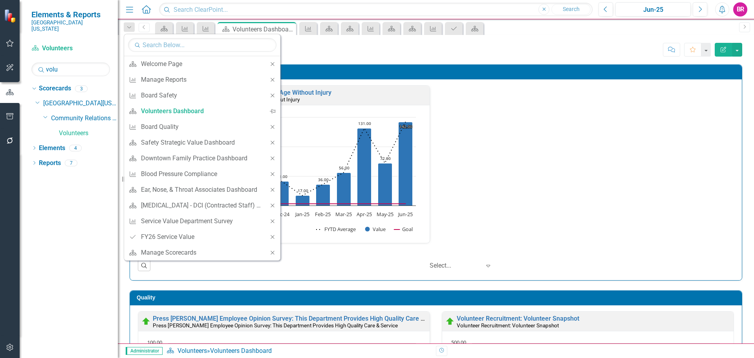
click at [274, 82] on icon "Close" at bounding box center [272, 79] width 7 height 5
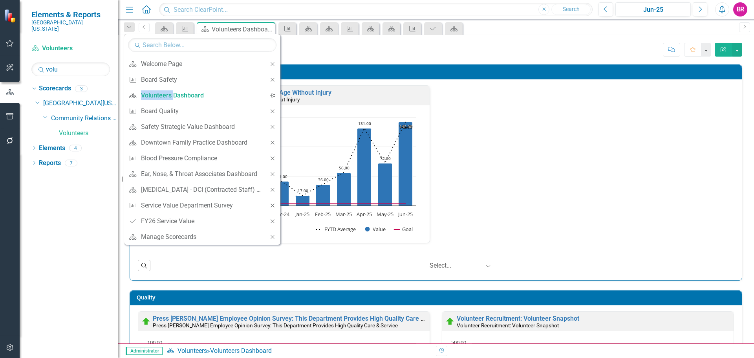
click at [274, 82] on icon "Close" at bounding box center [272, 79] width 7 height 5
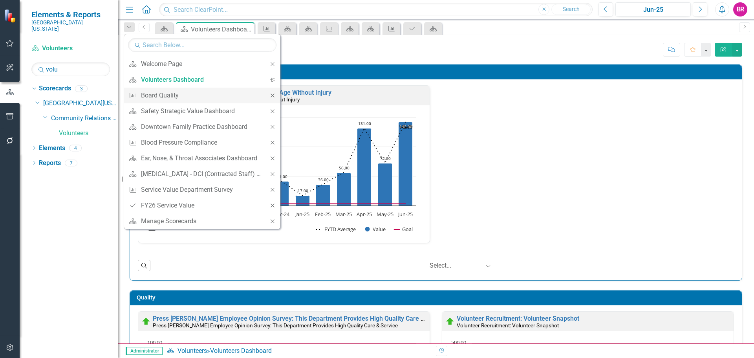
click at [274, 94] on icon "Close" at bounding box center [272, 95] width 7 height 5
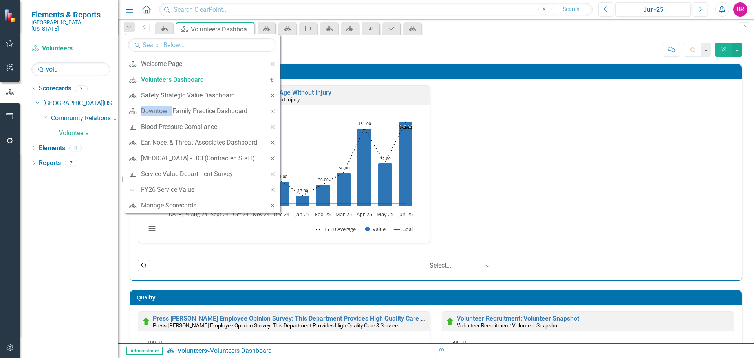
click at [274, 94] on icon "Close" at bounding box center [272, 95] width 7 height 5
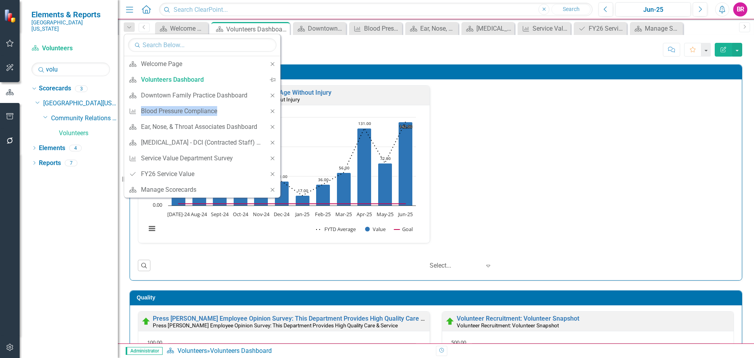
click at [274, 94] on icon "Close" at bounding box center [272, 95] width 7 height 5
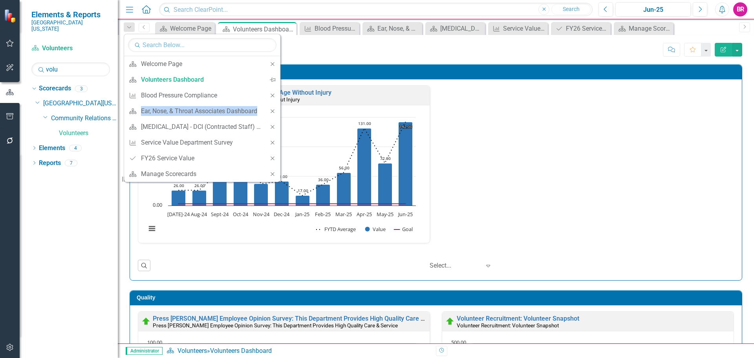
click at [274, 94] on icon "Close" at bounding box center [272, 95] width 7 height 5
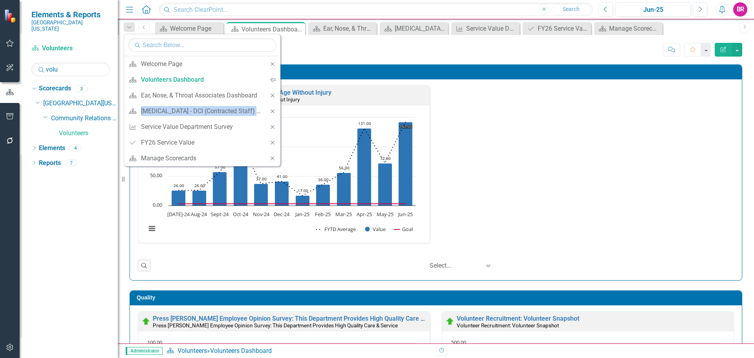
click at [274, 94] on icon "Close" at bounding box center [272, 95] width 7 height 5
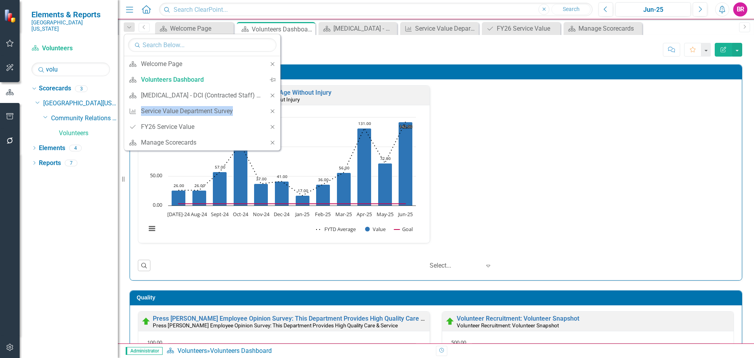
click at [274, 94] on icon "Close" at bounding box center [272, 95] width 7 height 5
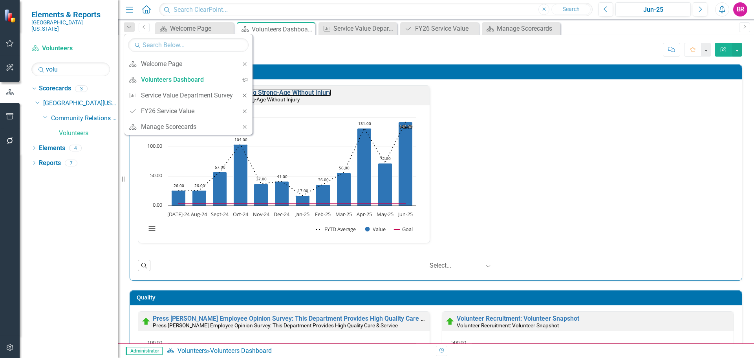
click at [274, 94] on link "Host a Series of Activities-Still Going Strong-Age Without Injury" at bounding box center [242, 92] width 179 height 7
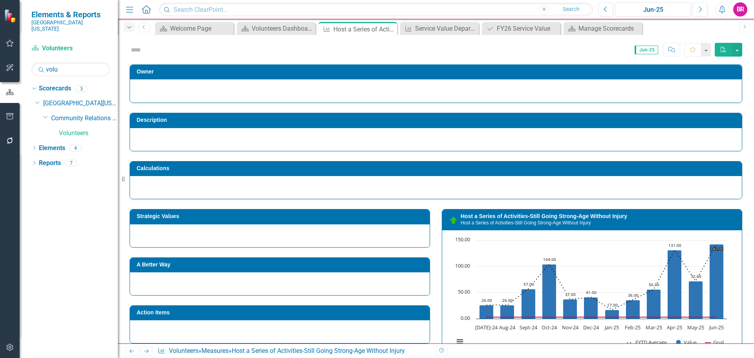
click at [124, 27] on div "Dropdown" at bounding box center [129, 26] width 11 height 9
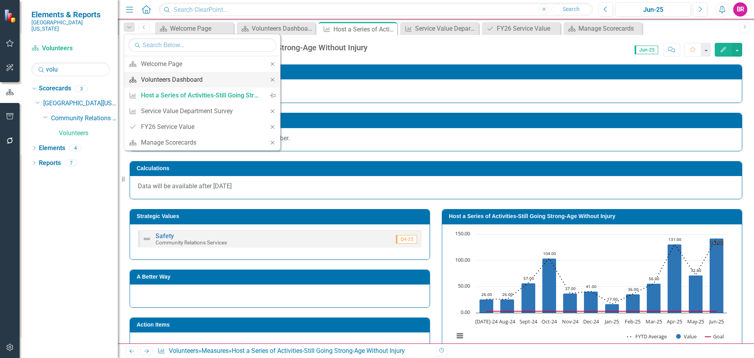
click at [218, 74] on link "Scorecard Volunteers Dashboard" at bounding box center [194, 79] width 141 height 15
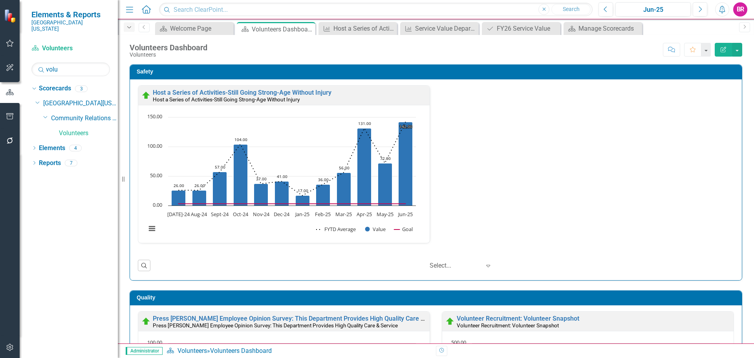
click at [134, 27] on div "Dropdown" at bounding box center [129, 26] width 11 height 9
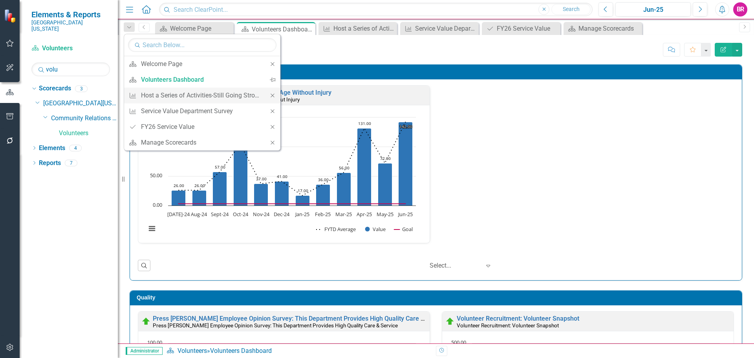
click at [274, 95] on icon "Close" at bounding box center [272, 95] width 7 height 5
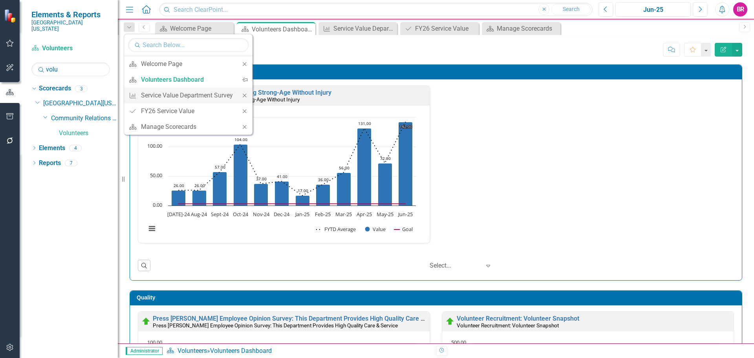
click at [246, 95] on icon "Close" at bounding box center [244, 95] width 7 height 5
click at [243, 96] on icon at bounding box center [243, 95] width 4 height 4
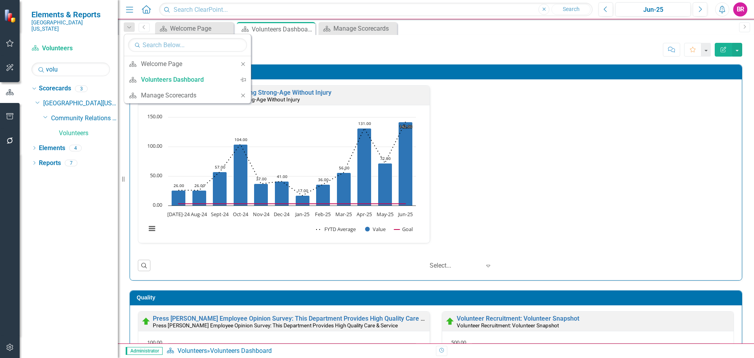
click at [243, 96] on icon at bounding box center [243, 95] width 4 height 4
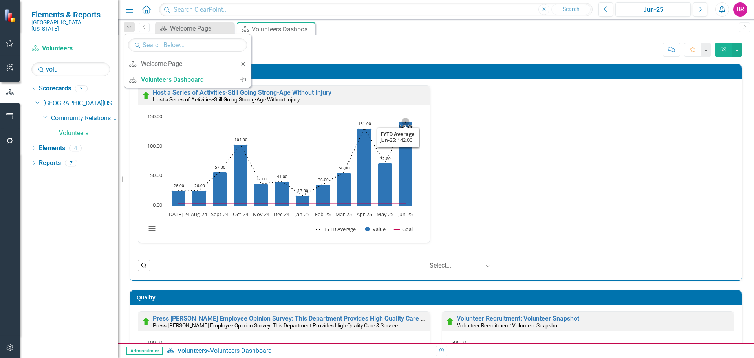
click at [520, 146] on div "Host a Series of Activities-Still Going Strong-Age Without Injury Host a Series…" at bounding box center [436, 169] width 608 height 168
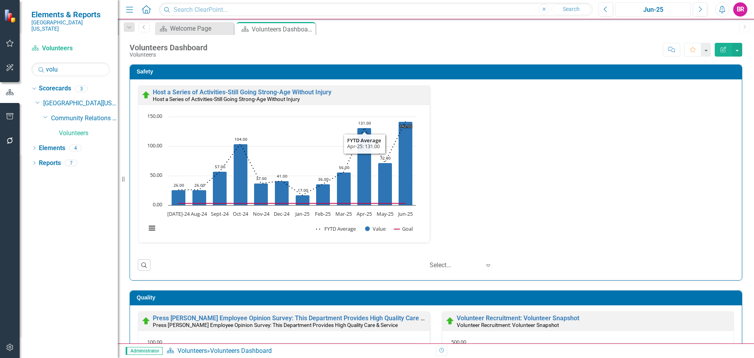
click at [664, 10] on div "Jun-25" at bounding box center [653, 9] width 70 height 9
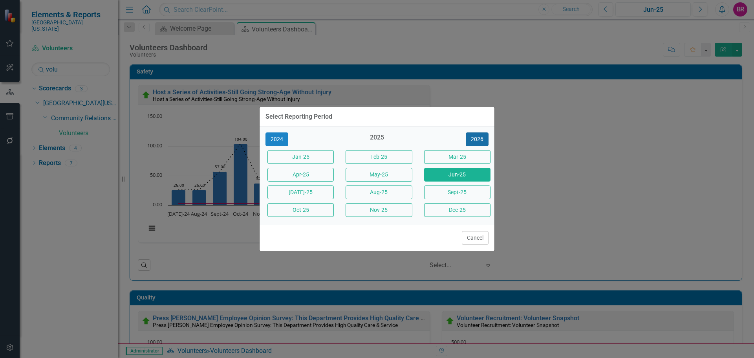
click at [472, 140] on button "2026" at bounding box center [477, 139] width 23 height 14
click at [277, 137] on button "2025" at bounding box center [276, 139] width 23 height 14
click at [477, 192] on button "Sept-25" at bounding box center [457, 192] width 66 height 14
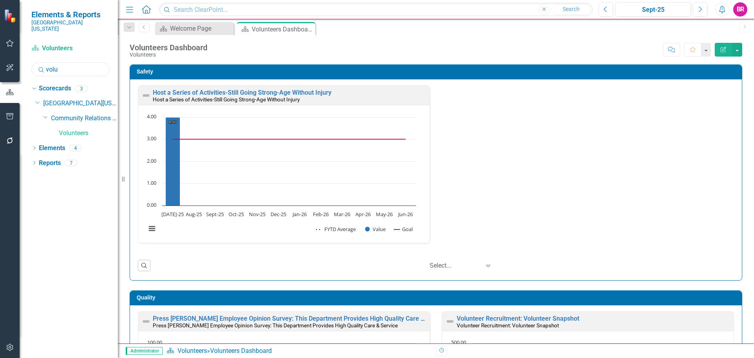
click at [68, 64] on input "volu" at bounding box center [70, 69] width 79 height 14
click at [74, 64] on input "volu" at bounding box center [70, 69] width 79 height 14
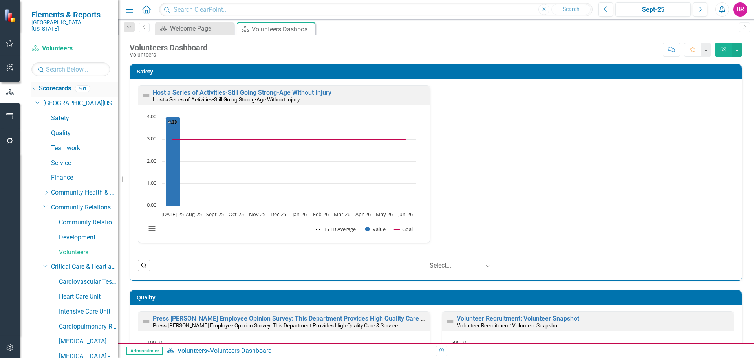
click at [34, 88] on div "Dropdown" at bounding box center [33, 90] width 5 height 4
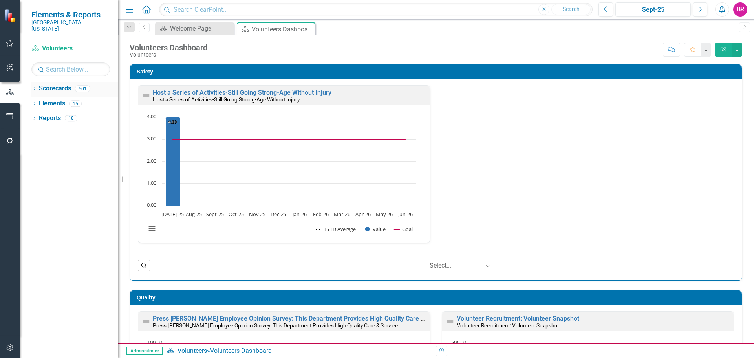
click at [34, 87] on icon "Dropdown" at bounding box center [33, 89] width 5 height 4
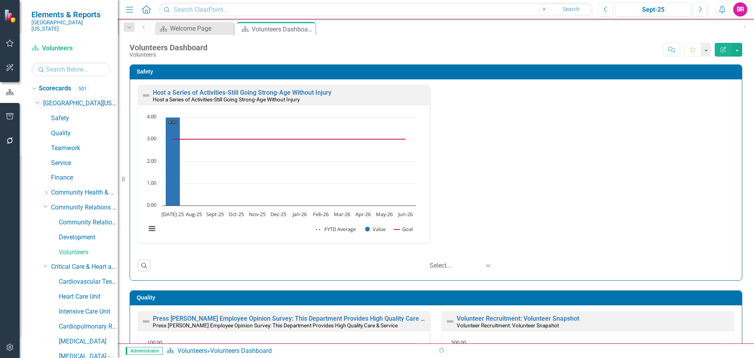
click at [36, 99] on icon "Dropdown" at bounding box center [37, 102] width 5 height 6
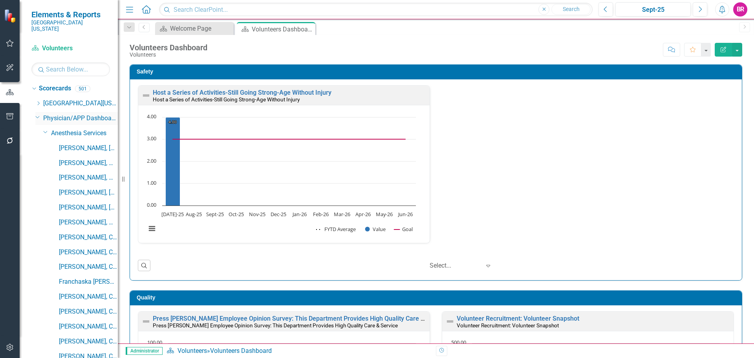
click at [40, 114] on div "Dropdown" at bounding box center [37, 117] width 7 height 6
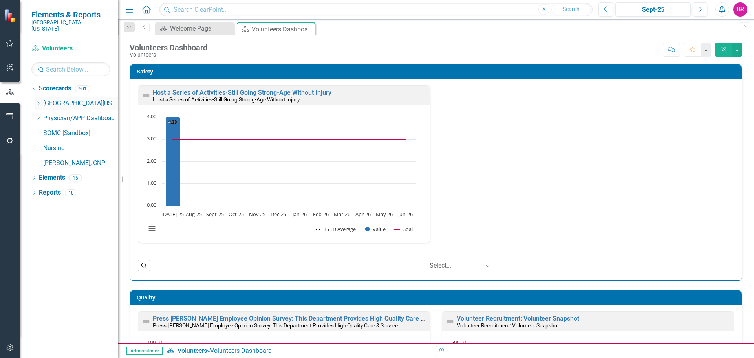
click at [39, 101] on icon "Dropdown" at bounding box center [38, 103] width 6 height 5
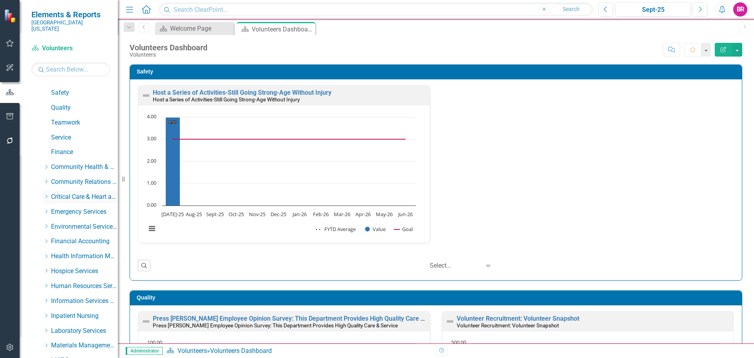
scroll to position [39, 0]
click at [44, 269] on icon "Dropdown" at bounding box center [46, 271] width 6 height 5
click at [92, 298] on link "Workforce Development" at bounding box center [88, 302] width 59 height 9
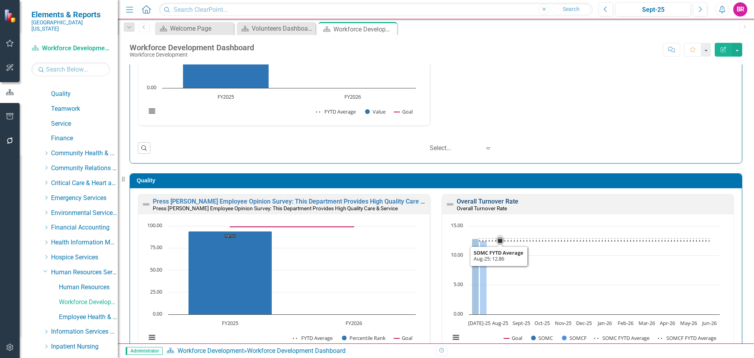
scroll to position [118, 0]
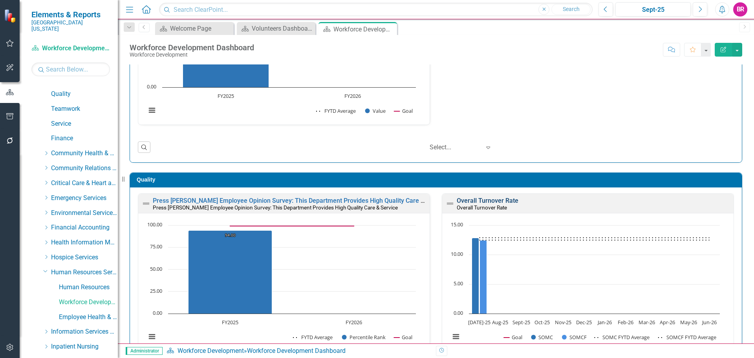
click at [480, 200] on link "Overall Turnover Rate" at bounding box center [488, 200] width 62 height 7
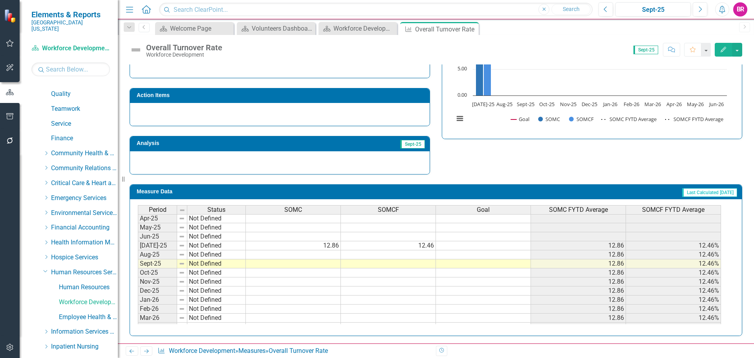
scroll to position [285, 0]
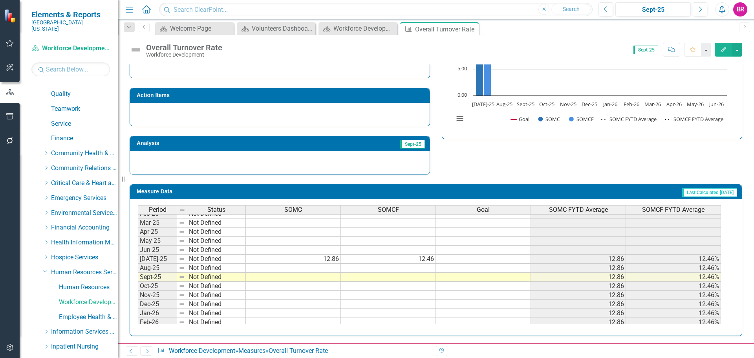
click at [329, 272] on tbody "Dec-23 Not Defined Jan-24 Not Defined Feb-24 Not Defined Mar-24 Not Defined Apr…" at bounding box center [429, 222] width 583 height 280
click at [333, 269] on td at bounding box center [293, 267] width 95 height 9
click at [323, 268] on td at bounding box center [293, 267] width 95 height 9
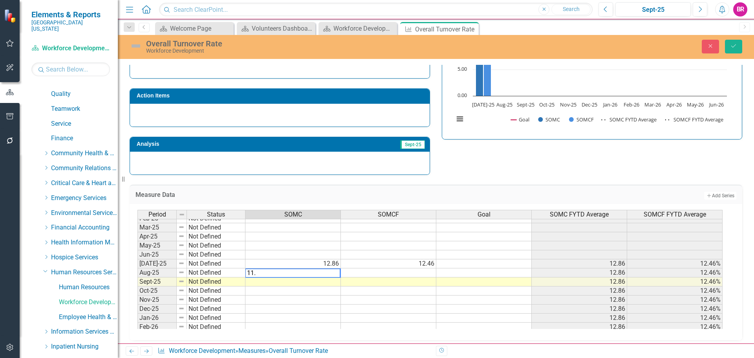
type textarea "11.4"
type textarea "11.1"
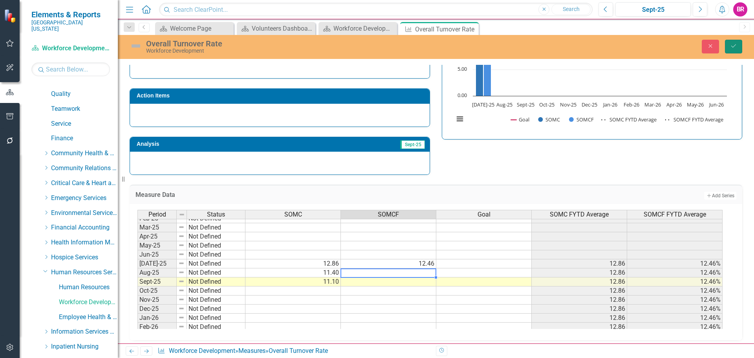
click at [736, 47] on icon "Save" at bounding box center [733, 45] width 7 height 5
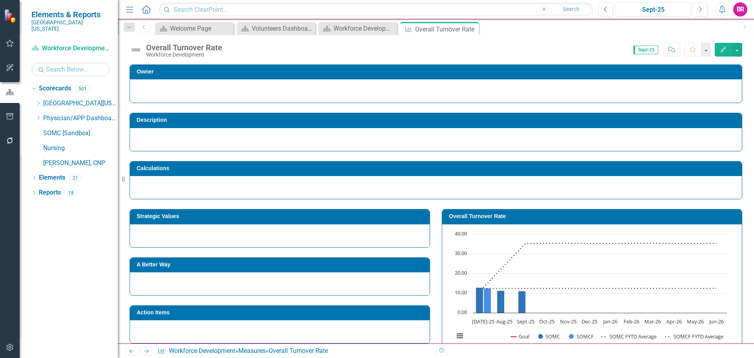
scroll to position [0, 0]
click at [474, 29] on icon "Close" at bounding box center [471, 29] width 8 height 6
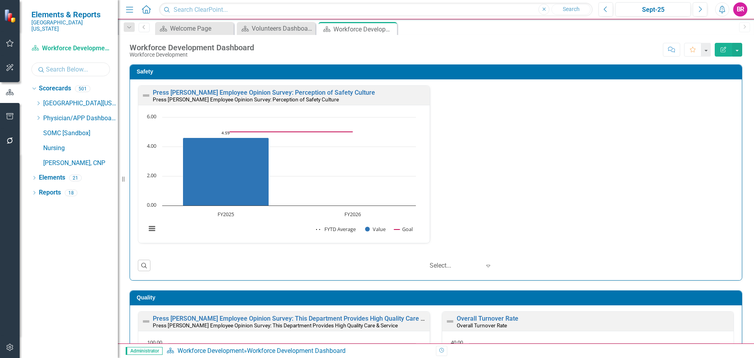
click at [57, 64] on input "text" at bounding box center [70, 69] width 79 height 14
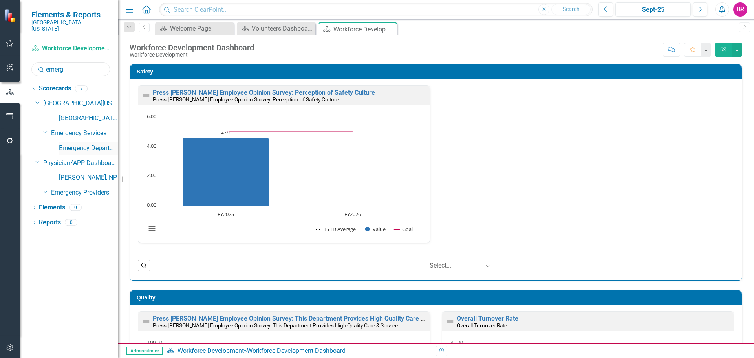
type input "emerg"
click at [85, 144] on link "Emergency Department" at bounding box center [88, 148] width 59 height 9
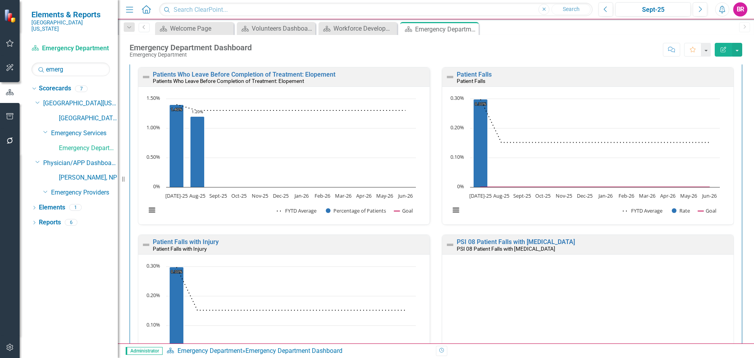
scroll to position [353, 0]
click at [516, 240] on link "PSI 08 Patient Falls with Fractures" at bounding box center [516, 241] width 118 height 7
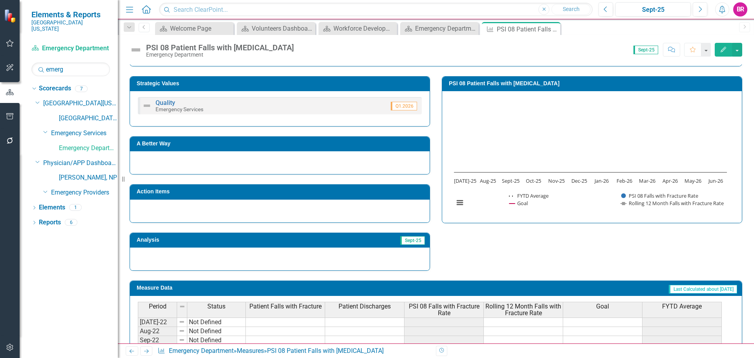
scroll to position [236, 0]
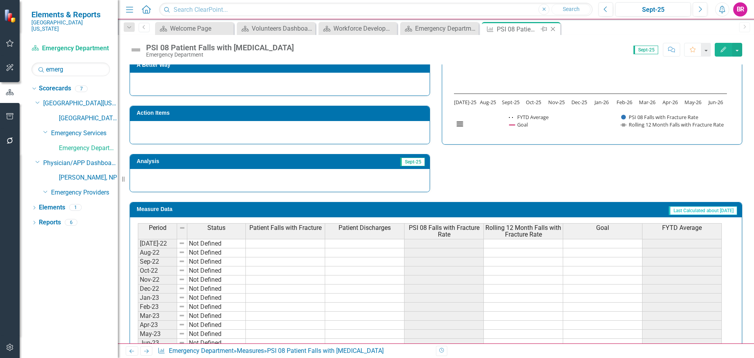
click at [553, 28] on icon "Close" at bounding box center [553, 29] width 8 height 6
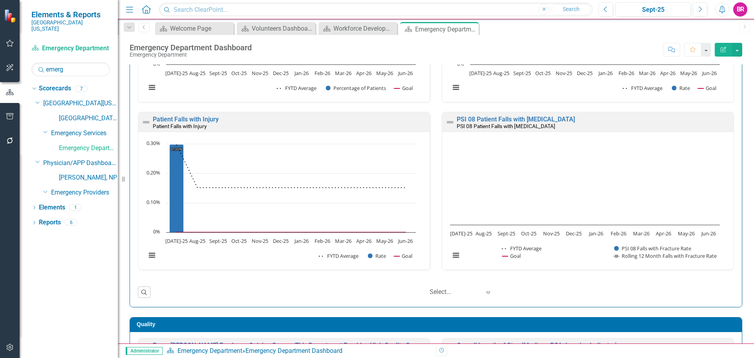
scroll to position [471, 0]
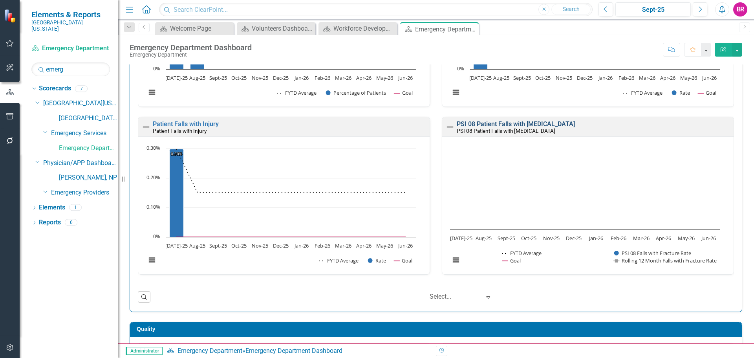
click at [486, 122] on link "PSI 08 Patient Falls with Fractures" at bounding box center [516, 123] width 118 height 7
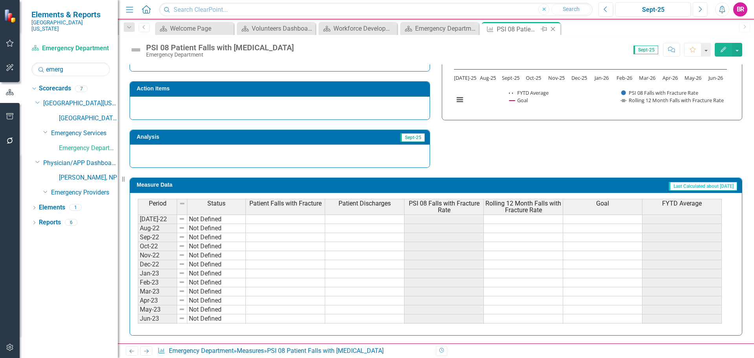
click at [551, 28] on icon "Close" at bounding box center [553, 29] width 8 height 6
